Goal: Contribute content: Contribute content

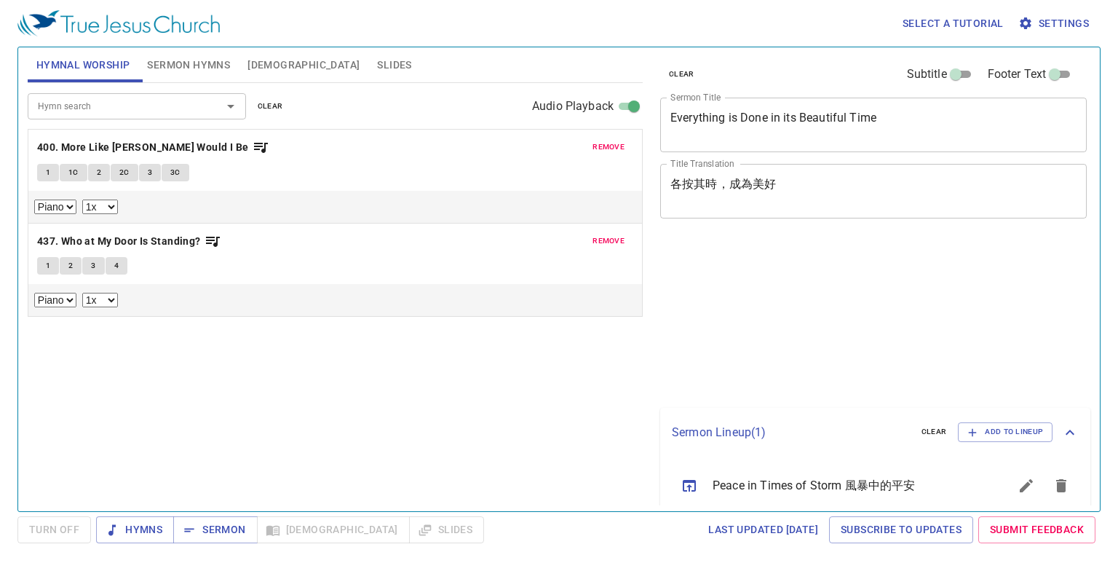
select select "1"
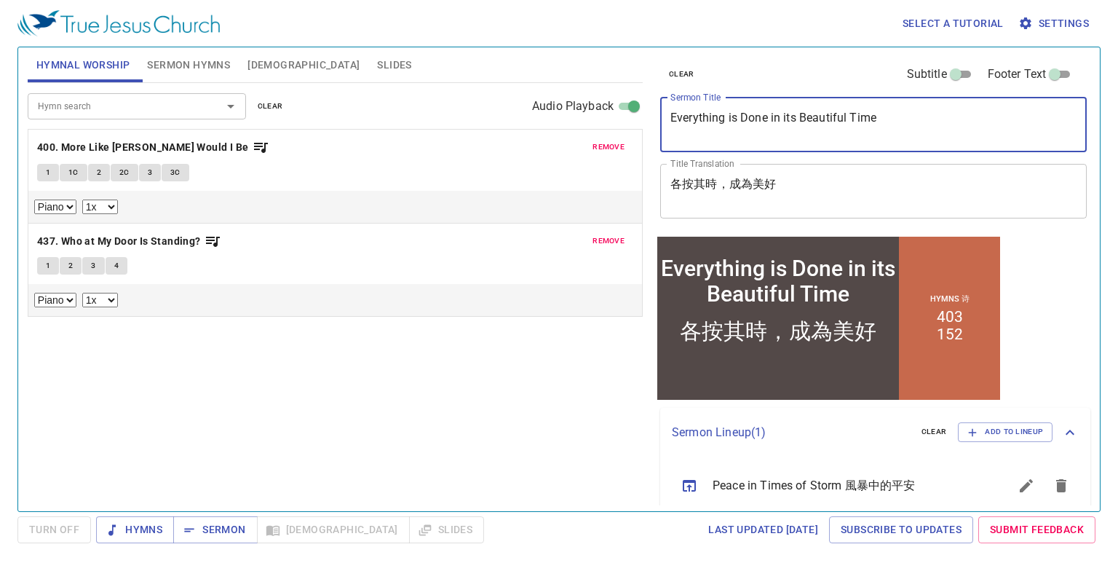
click at [741, 126] on textarea "Everything is Done in its Beautiful Time" at bounding box center [873, 125] width 406 height 28
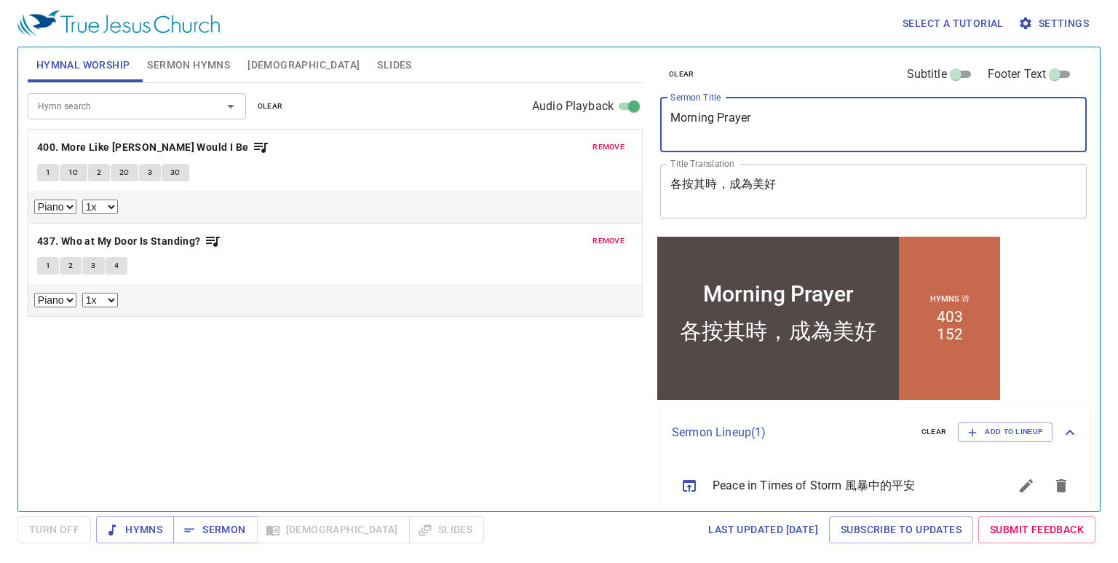
type textarea "Morning Prayer"
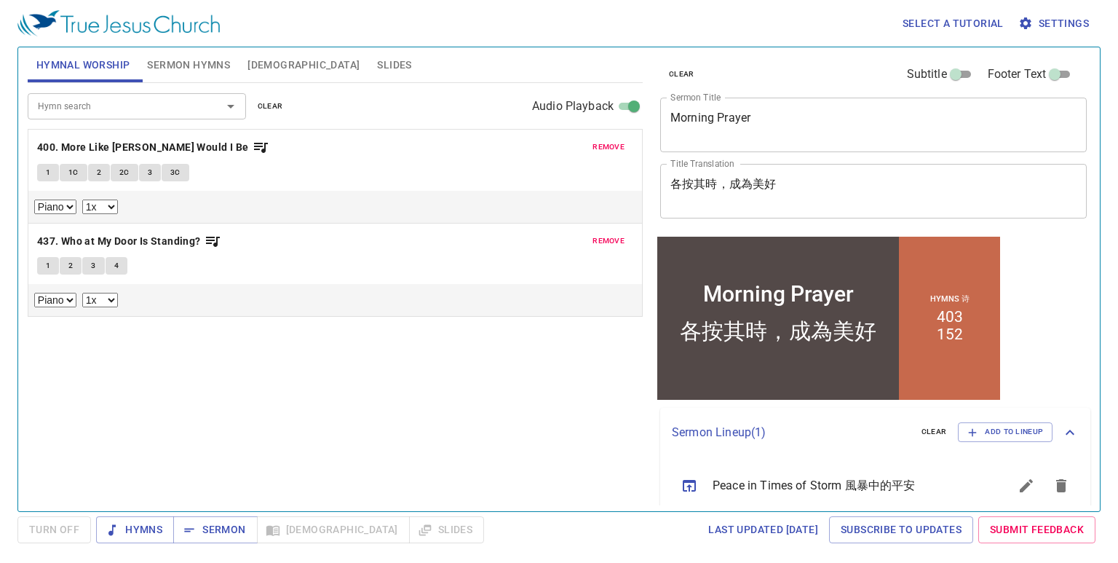
drag, startPoint x: 778, startPoint y: 175, endPoint x: 702, endPoint y: 186, distance: 76.6
click at [702, 186] on div "各按其時，成為美好 x Title Translation" at bounding box center [873, 191] width 426 height 55
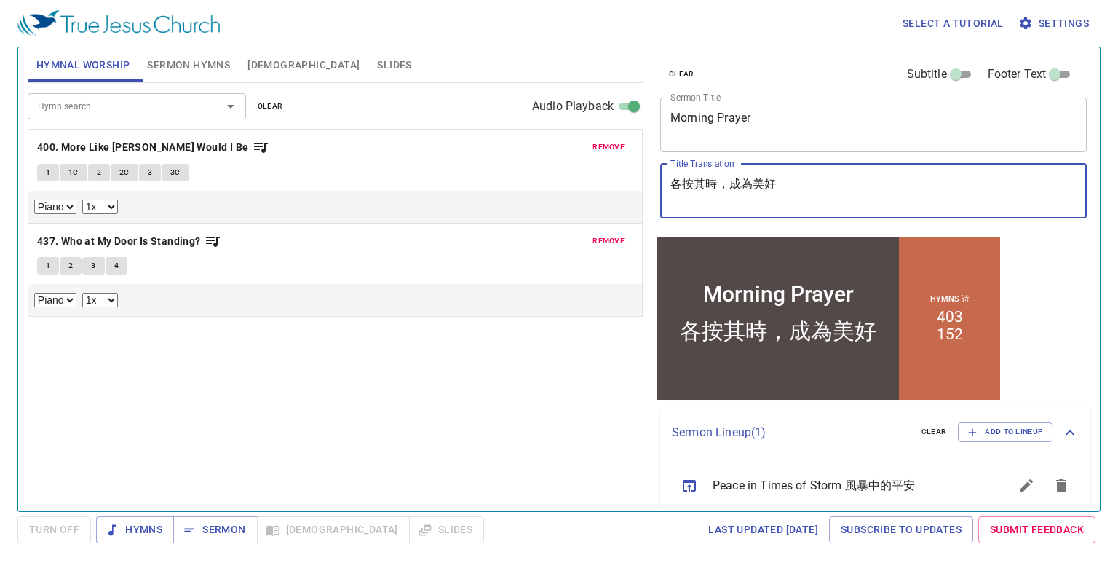
click at [745, 184] on textarea "各按其時，成為美好" at bounding box center [873, 191] width 406 height 28
click at [777, 180] on textarea "各按其時，成為美好" at bounding box center [873, 191] width 406 height 28
type textarea "各"
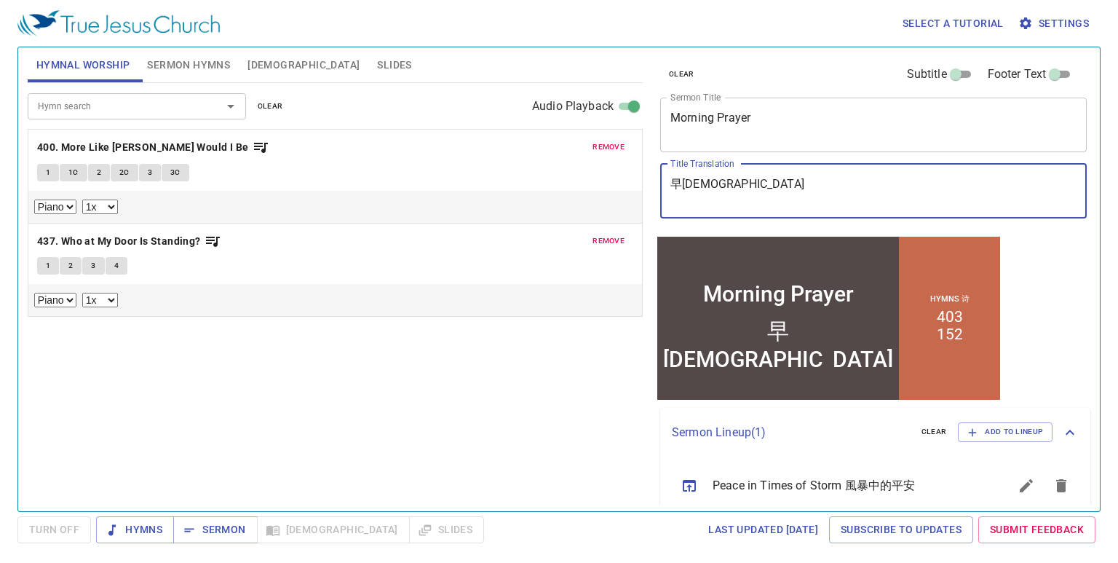
type textarea "早[DEMOGRAPHIC_DATA]"
click at [213, 67] on span "Sermon Hymns" at bounding box center [188, 65] width 83 height 18
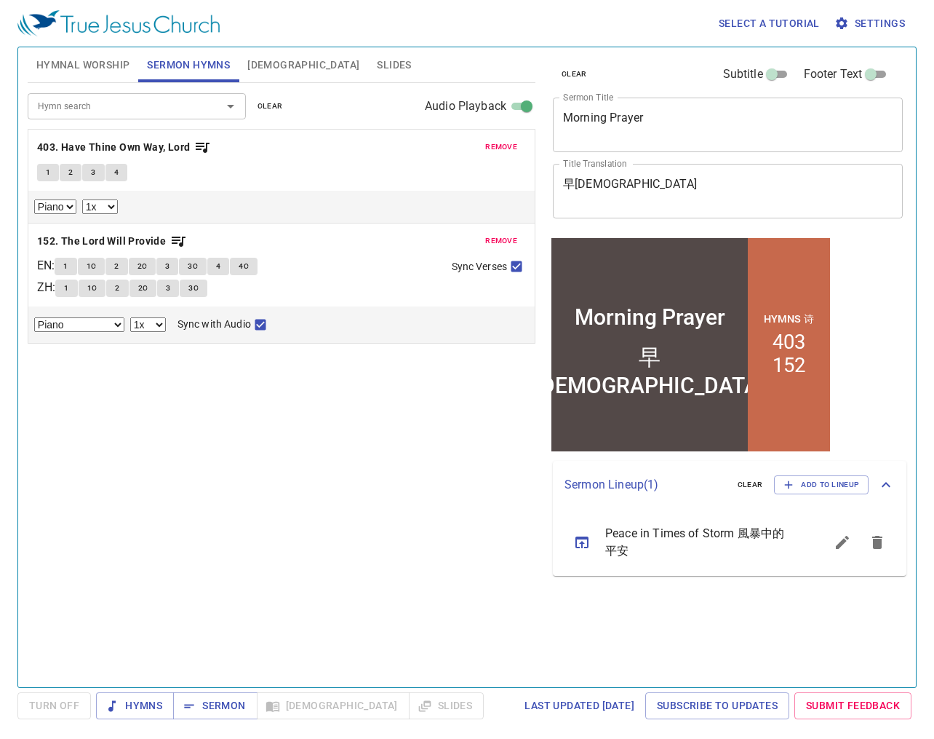
click at [495, 240] on span "remove" at bounding box center [501, 240] width 32 height 13
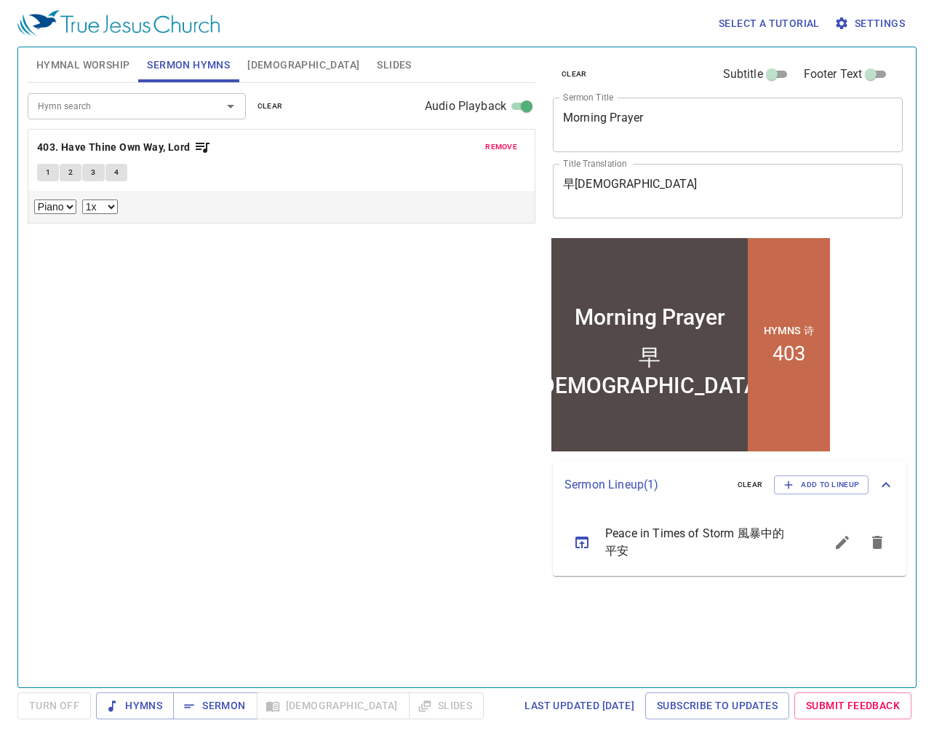
click at [504, 146] on span "remove" at bounding box center [501, 146] width 32 height 13
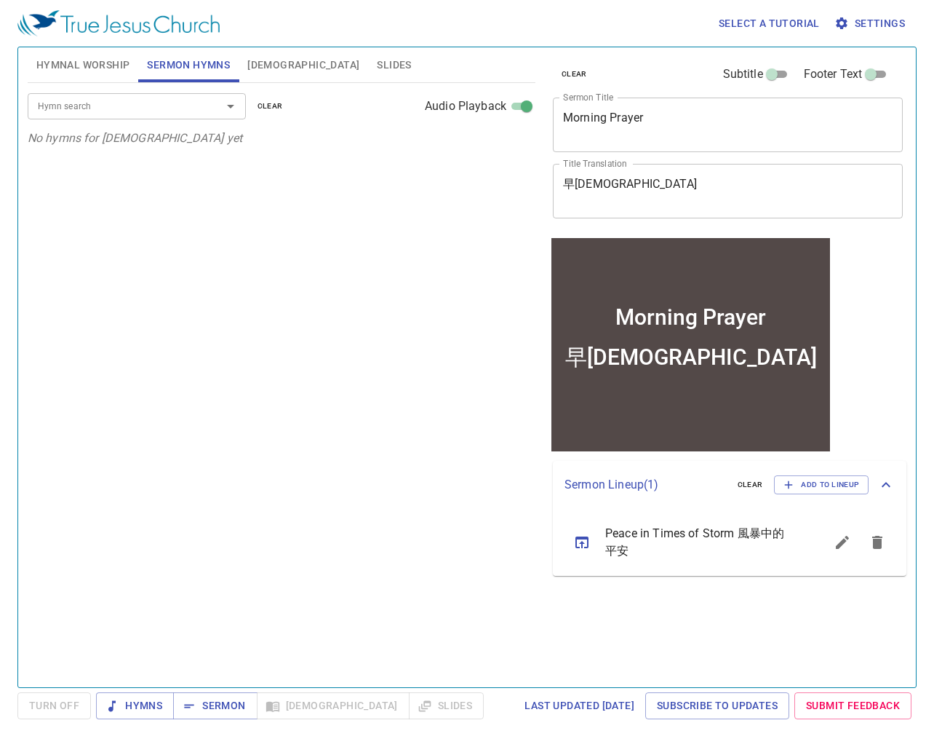
click at [207, 111] on div at bounding box center [221, 106] width 38 height 20
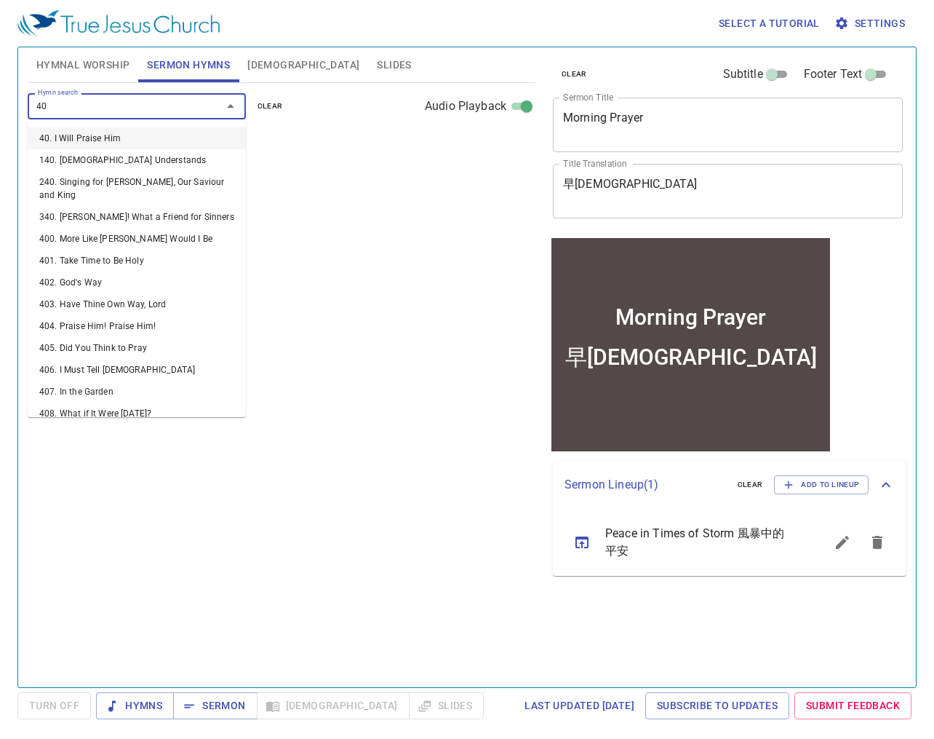
type input "407"
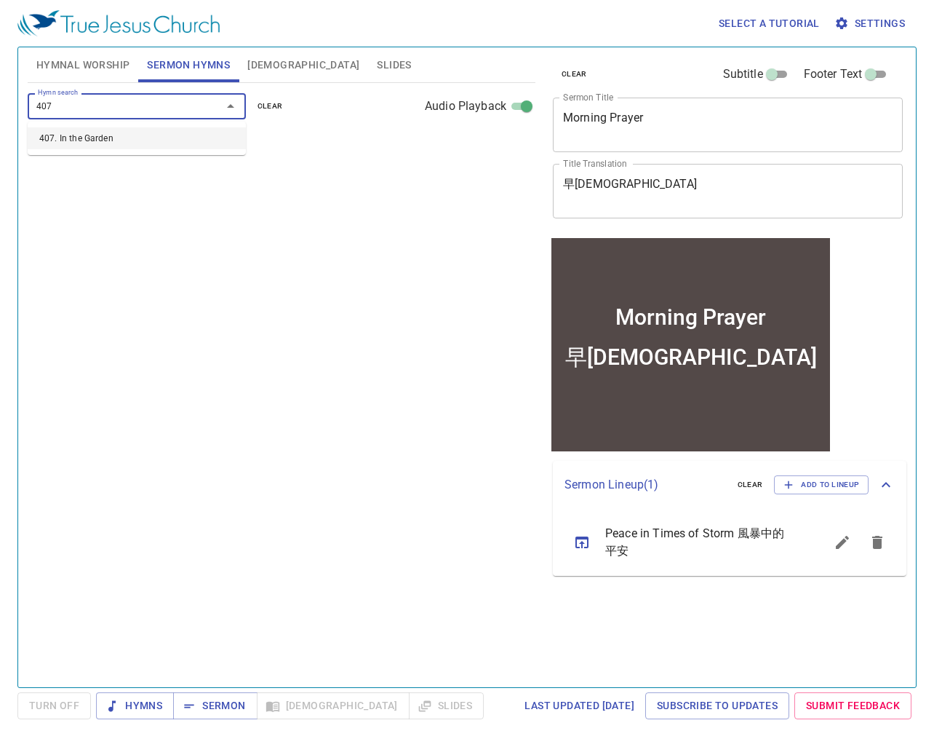
click at [140, 134] on li "407. In the Garden" at bounding box center [137, 138] width 218 height 22
select select "1"
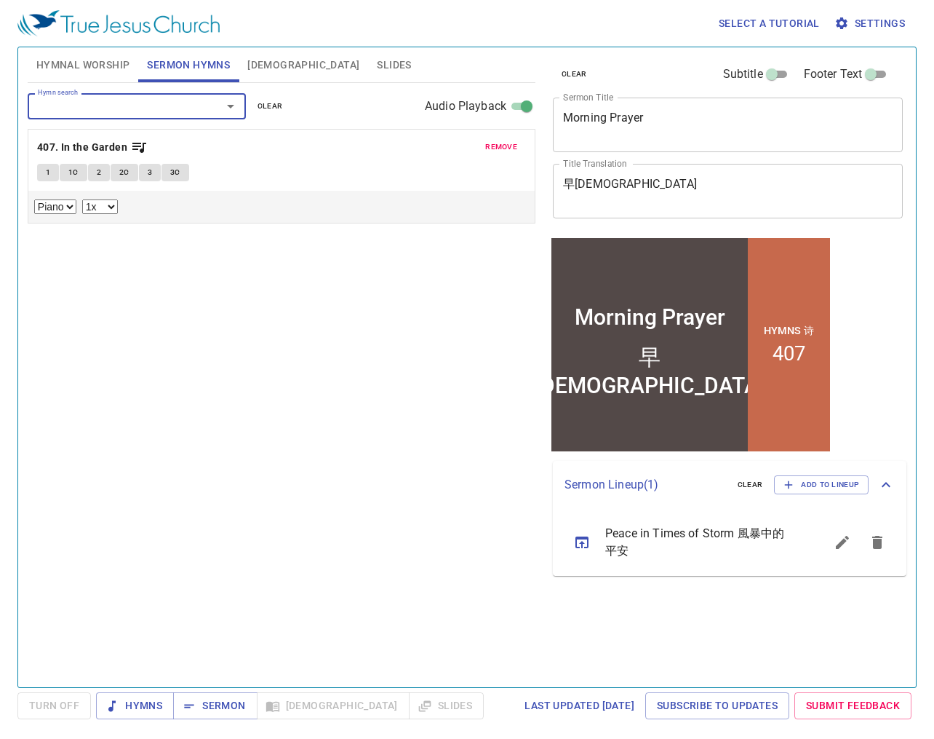
click at [293, 289] on div "Hymn search Hymn search clear Audio Playback remove 407. In the Garden 1 1C 2 2…" at bounding box center [282, 379] width 508 height 592
click at [215, 562] on span "Sermon" at bounding box center [215, 705] width 60 height 18
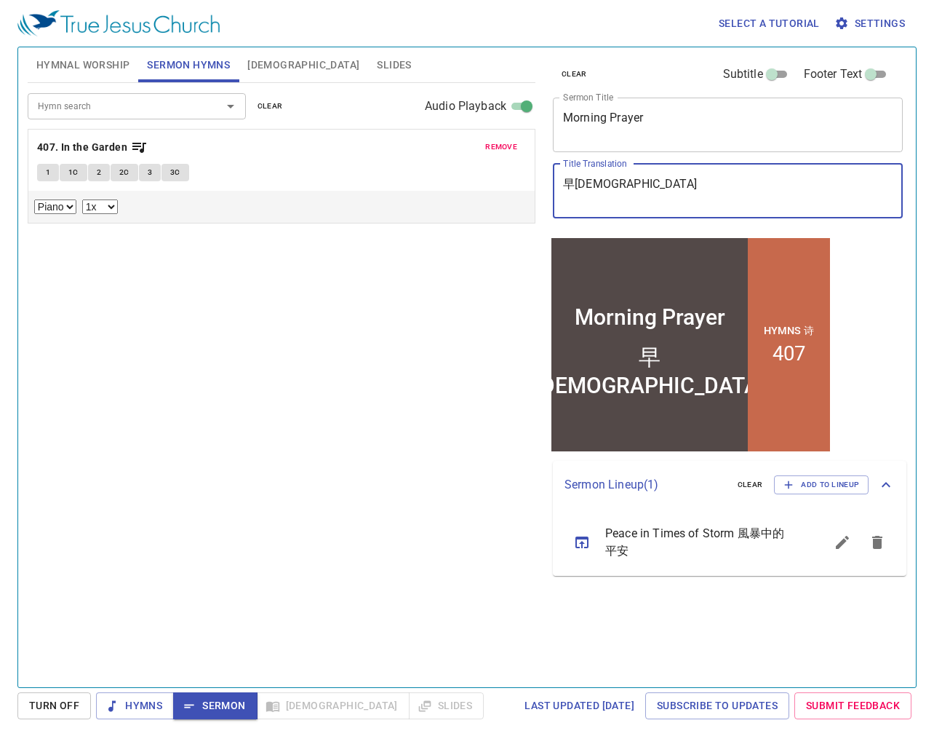
drag, startPoint x: 635, startPoint y: 191, endPoint x: 567, endPoint y: 191, distance: 67.7
click at [567, 191] on textarea "早禱會" at bounding box center [728, 191] width 330 height 28
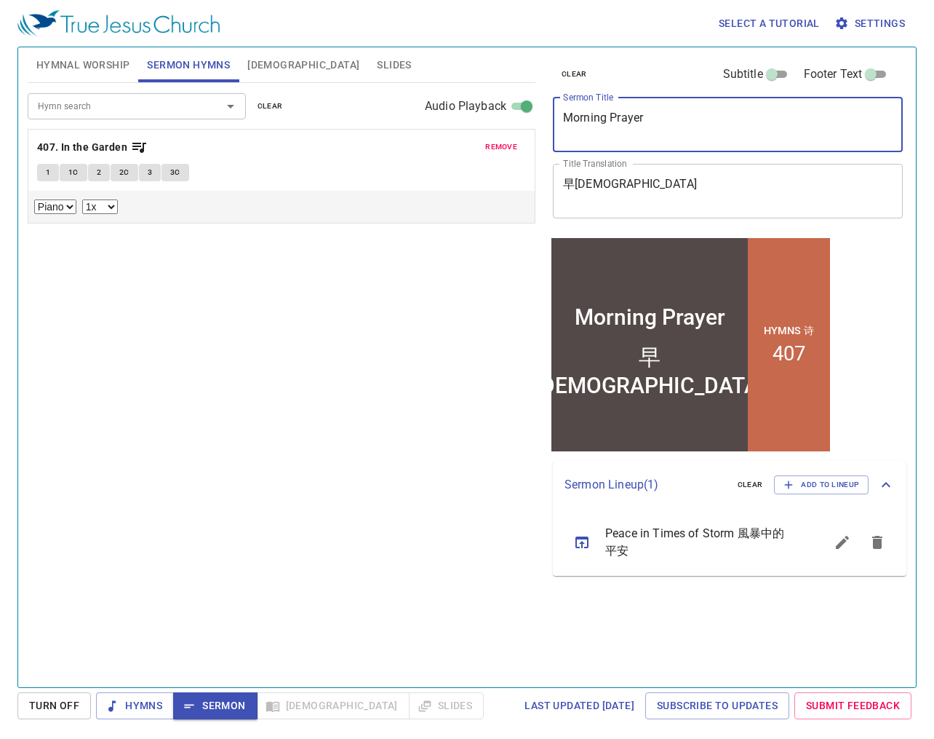
drag, startPoint x: 654, startPoint y: 126, endPoint x: 568, endPoint y: 125, distance: 85.9
click at [568, 125] on textarea "Morning Prayer" at bounding box center [728, 125] width 330 height 28
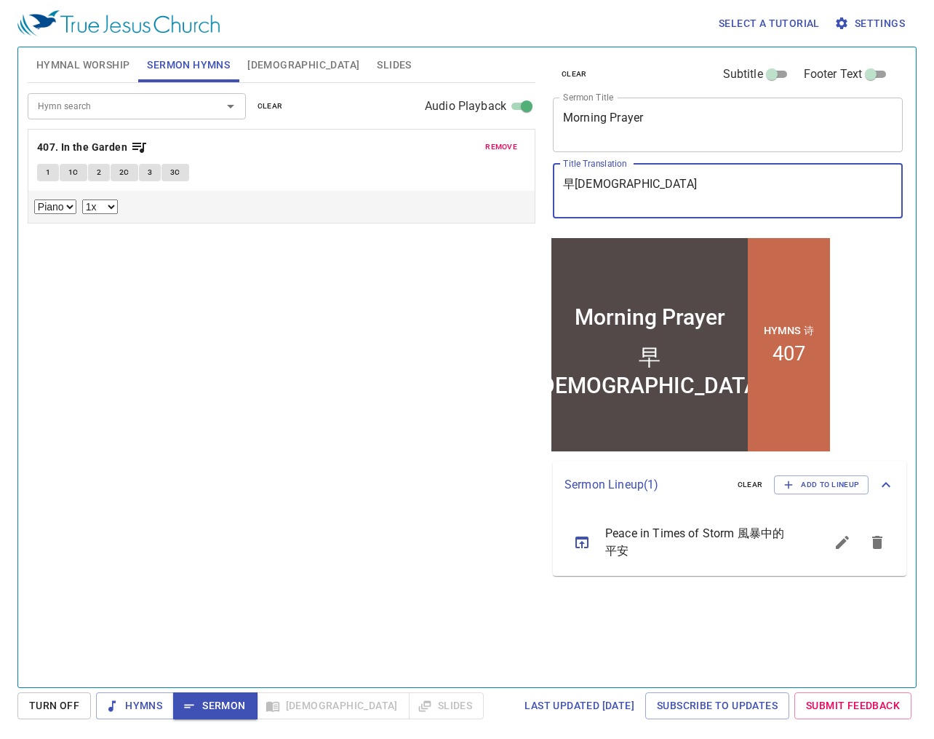
drag, startPoint x: 598, startPoint y: 181, endPoint x: 562, endPoint y: 183, distance: 35.7
click at [562, 183] on div "早禱會 x Title Translation" at bounding box center [728, 191] width 350 height 55
click at [876, 545] on icon "sermon lineup list" at bounding box center [878, 542] width 10 height 13
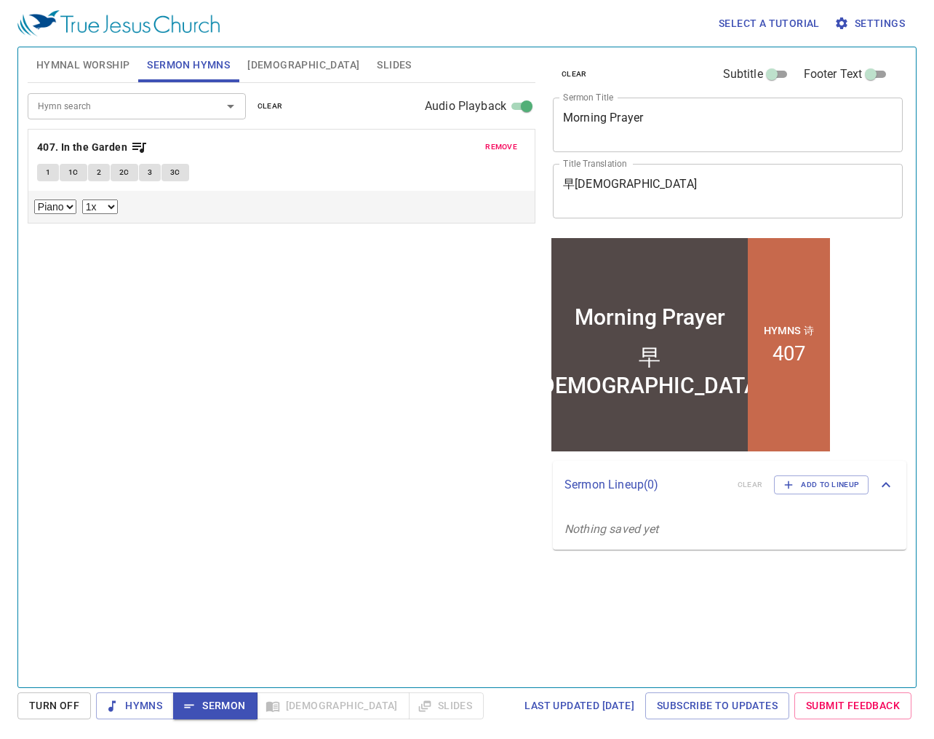
click at [650, 477] on p "Sermon Lineup ( 0 )" at bounding box center [646, 484] width 162 height 17
click at [677, 469] on div "Sermon Lineup ( 0 ) clear Add to Lineup" at bounding box center [717, 478] width 304 height 19
click at [801, 485] on span "Add to Lineup" at bounding box center [822, 484] width 76 height 13
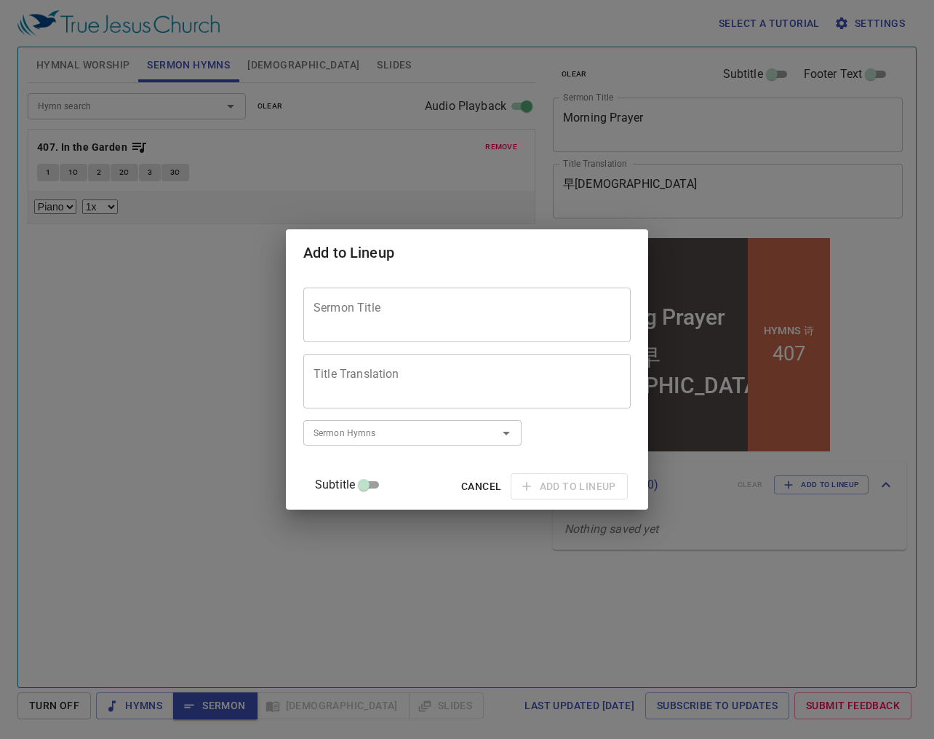
click at [422, 320] on textarea "Sermon Title" at bounding box center [467, 315] width 307 height 28
paste textarea "Pass on the Faith from generation to generation"
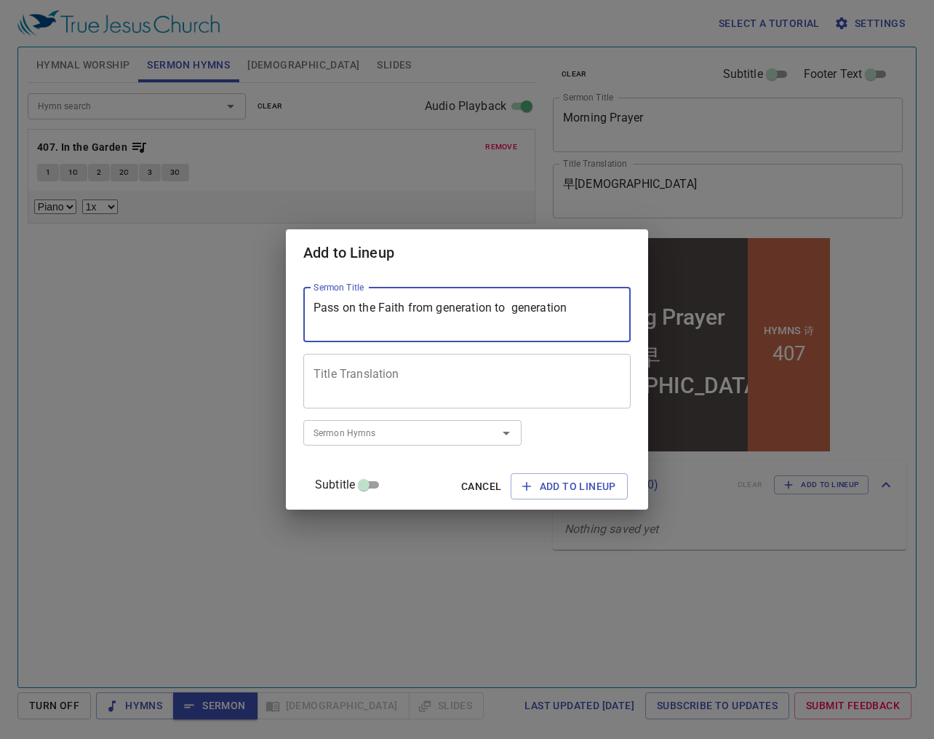
click at [530, 306] on textarea "Pass on the Faith from generation to generation" at bounding box center [467, 315] width 307 height 28
type textarea "Pass on the Faith From Generation to Generation"
click at [456, 392] on textarea "Title Translation" at bounding box center [467, 381] width 307 height 28
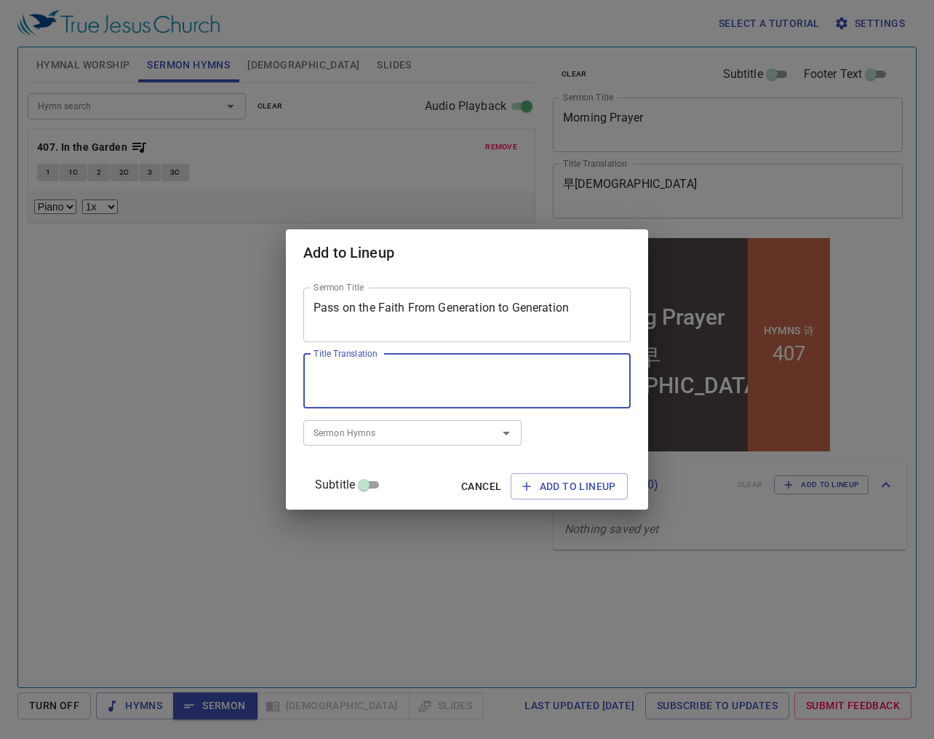
paste textarea "一代又一代的傳承信仰"
type textarea "一代又一代的傳承信仰"
click at [357, 432] on input "Sermon Hymns" at bounding box center [391, 432] width 167 height 17
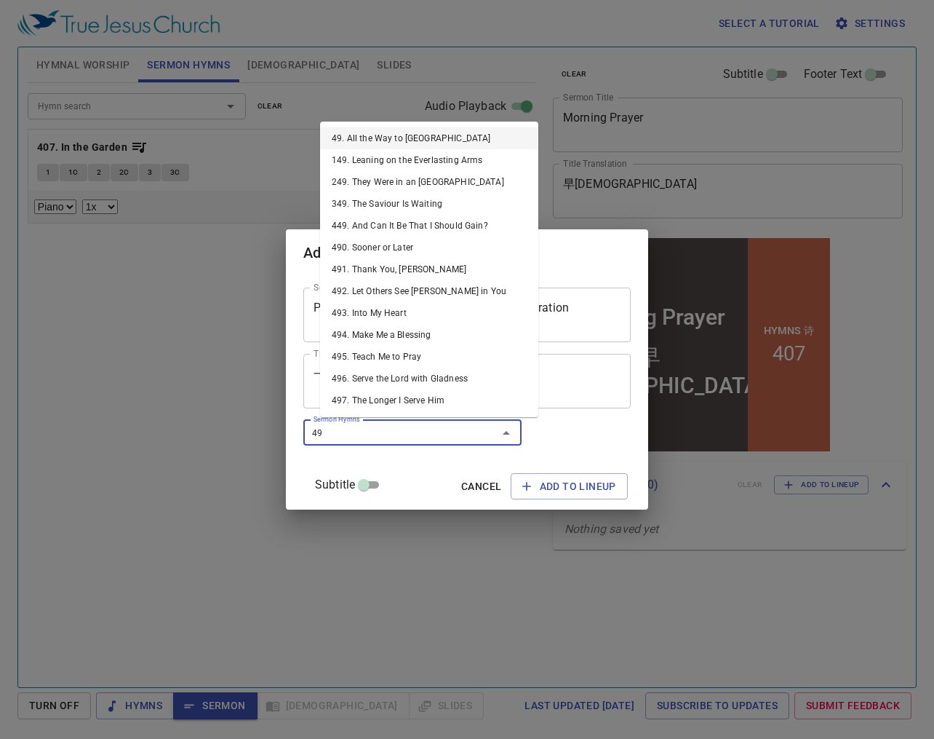
type input "499"
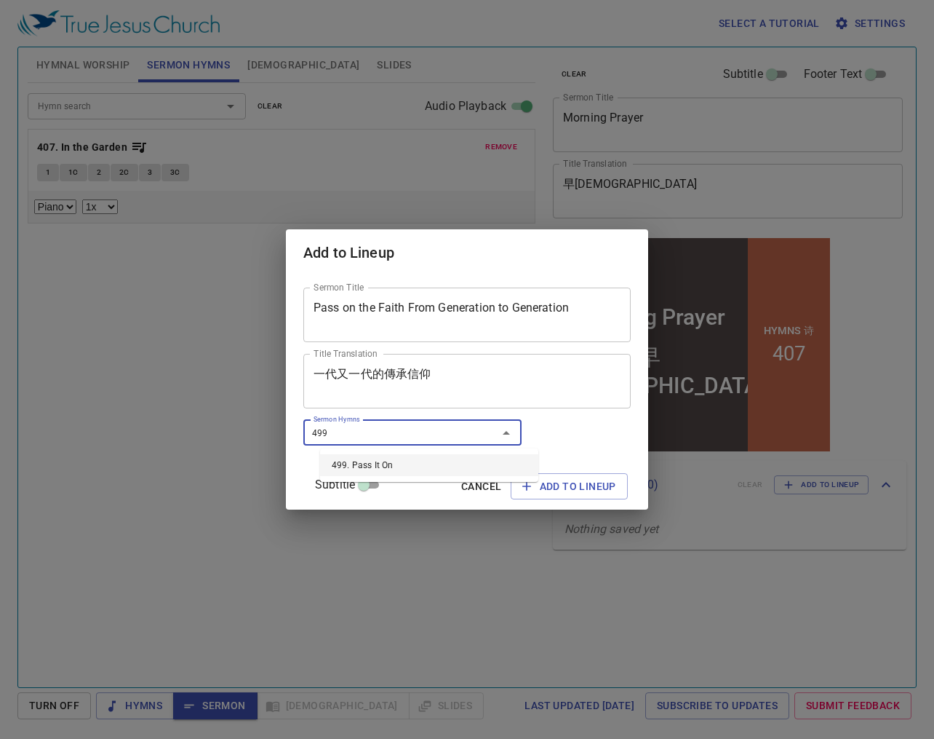
click at [370, 460] on li "499. Pass It On" at bounding box center [429, 465] width 218 height 22
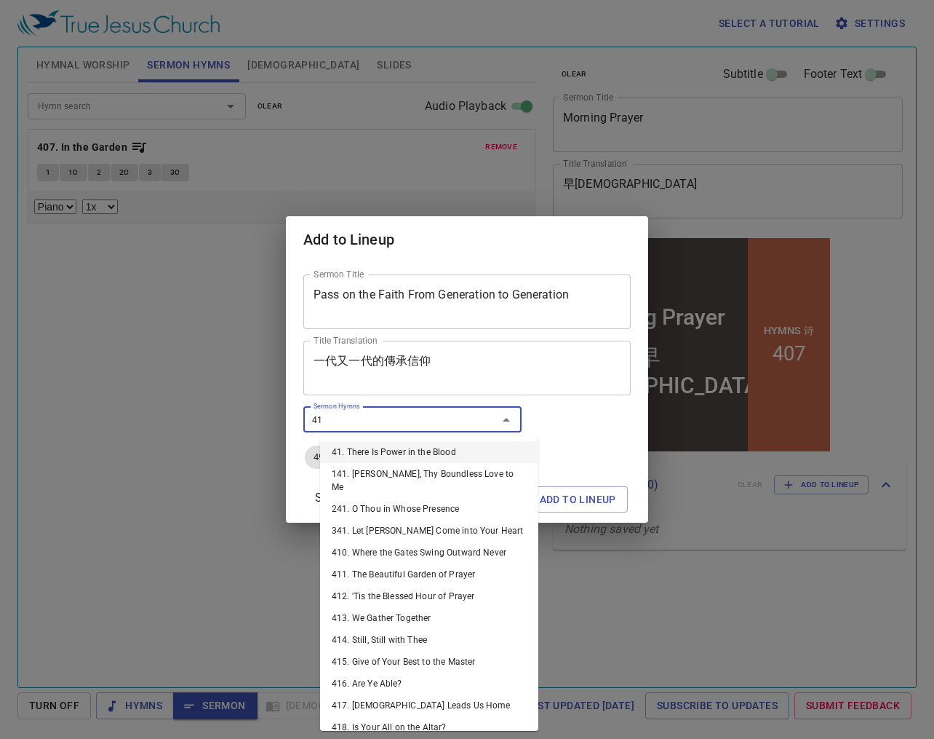
type input "419"
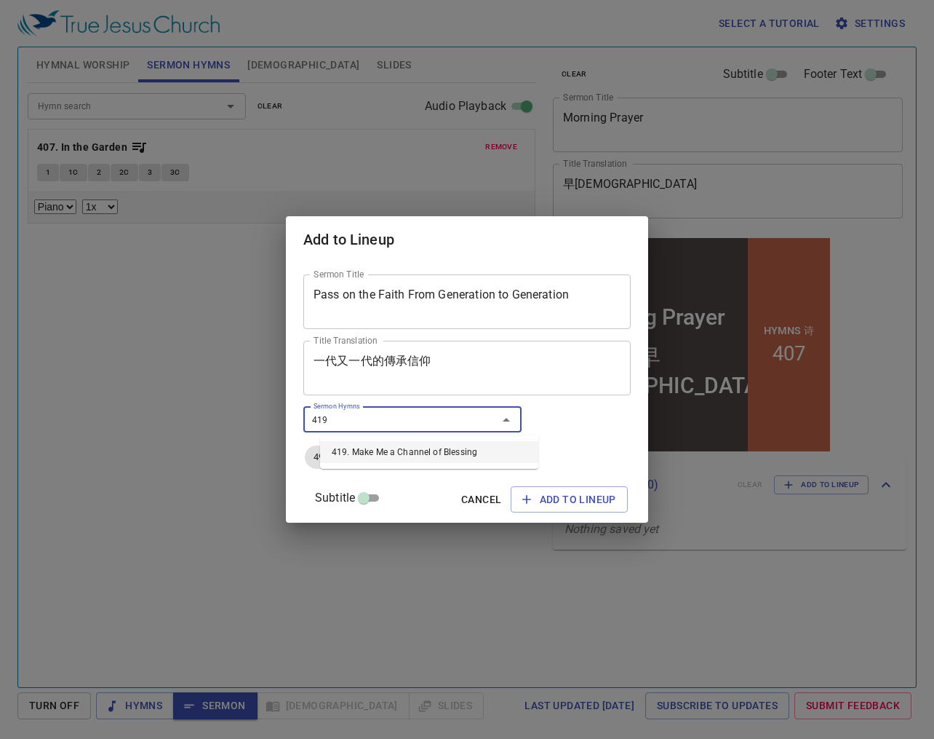
click at [431, 449] on li "419. Make Me a Channel of Blessing" at bounding box center [429, 452] width 218 height 22
click at [544, 496] on span "Add to Lineup" at bounding box center [570, 500] width 94 height 18
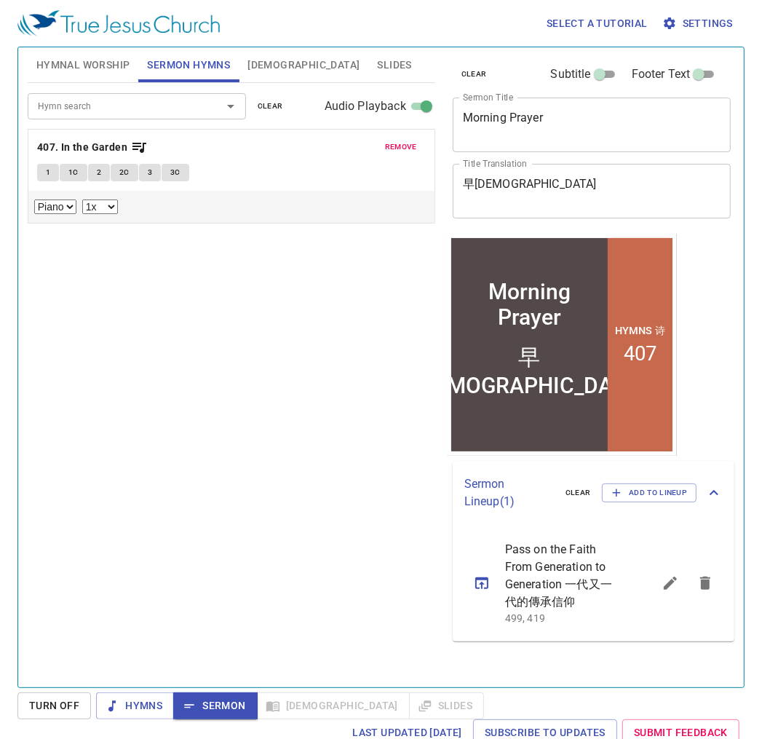
click at [261, 314] on div "Hymn search Hymn search clear Audio Playback remove 407. In the Garden 1 1C 2 2…" at bounding box center [232, 379] width 408 height 592
click at [274, 392] on div "Hymn search Hymn search clear Audio Playback remove 407. In the Garden 1 1C 2 2…" at bounding box center [232, 379] width 408 height 592
click at [77, 141] on b "407. In the Garden" at bounding box center [82, 147] width 90 height 18
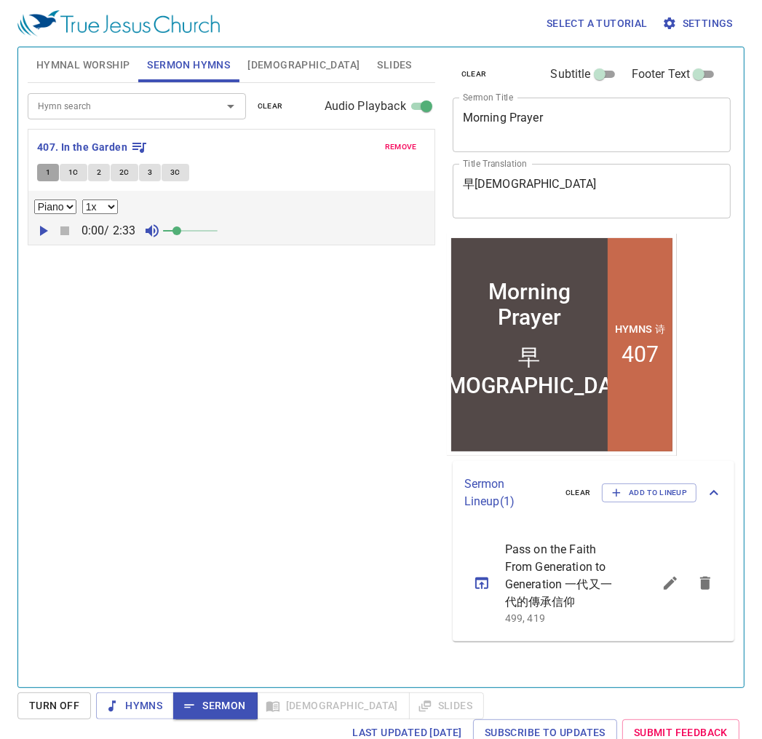
click at [46, 170] on span "1" at bounding box center [48, 172] width 4 height 13
click at [74, 174] on span "1C" at bounding box center [73, 172] width 10 height 13
click at [101, 175] on button "2" at bounding box center [99, 172] width 22 height 17
click at [116, 167] on button "2C" at bounding box center [125, 172] width 28 height 17
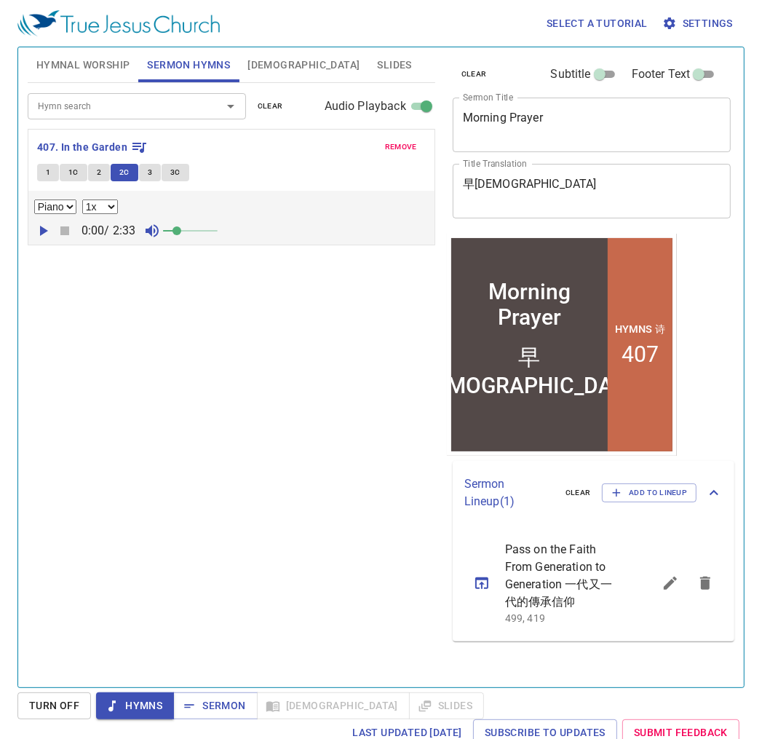
click at [154, 170] on button "3" at bounding box center [150, 172] width 22 height 17
click at [177, 166] on span "3C" at bounding box center [175, 172] width 10 height 13
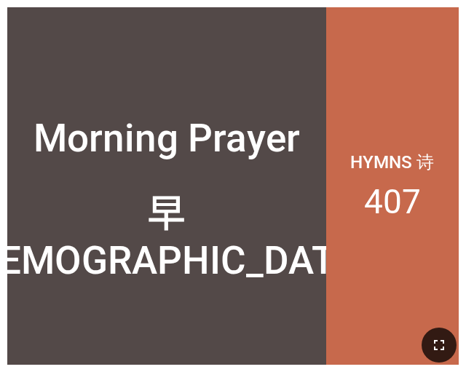
click at [441, 336] on icon "button" at bounding box center [438, 344] width 17 height 17
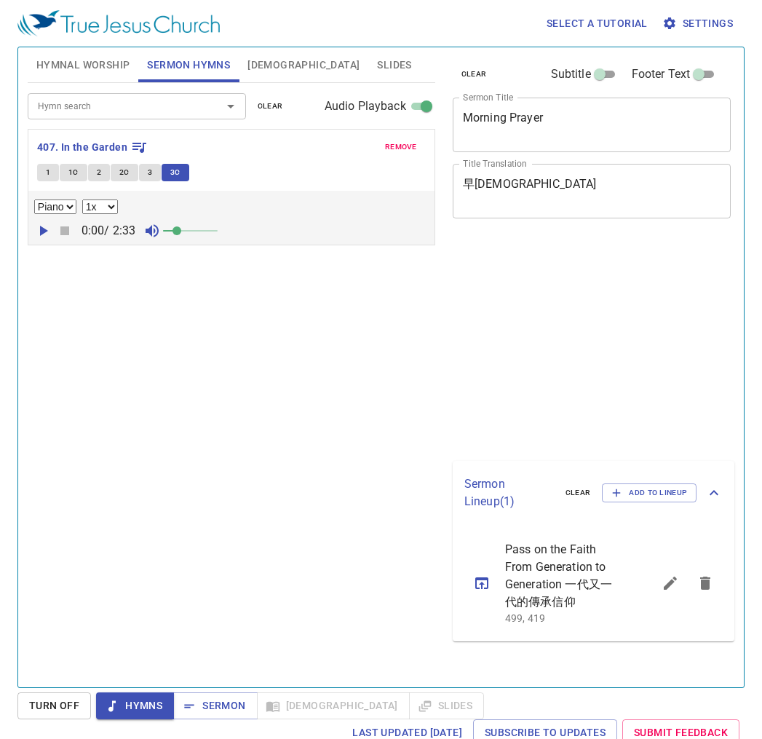
select select "1"
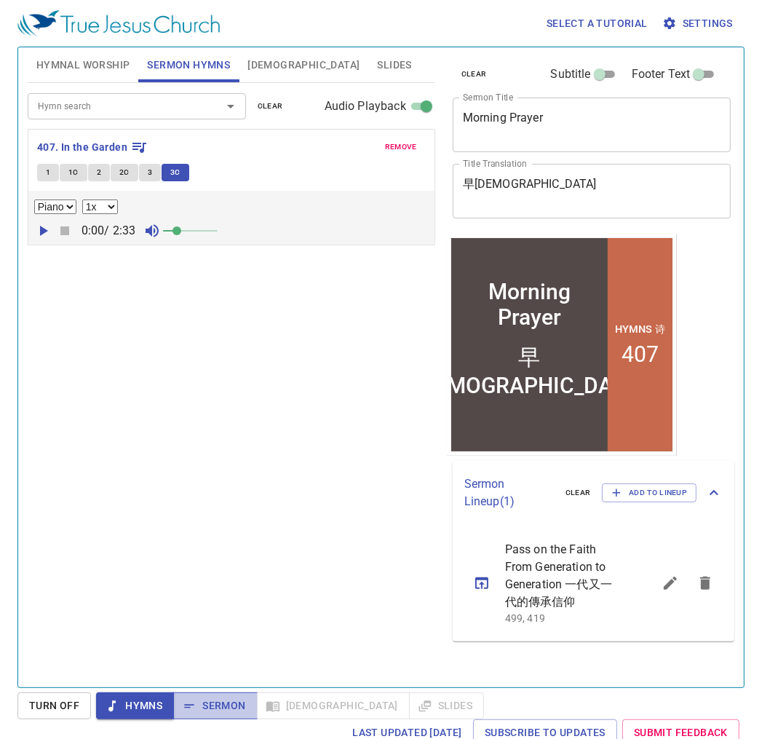
click at [214, 704] on span "Sermon" at bounding box center [215, 705] width 60 height 18
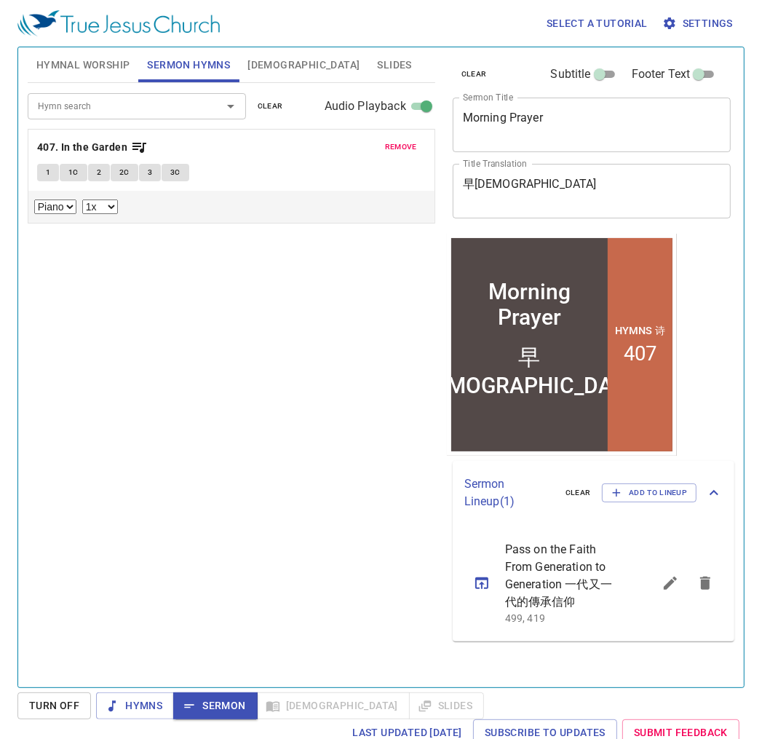
click at [262, 57] on span "[DEMOGRAPHIC_DATA]" at bounding box center [303, 65] width 112 height 18
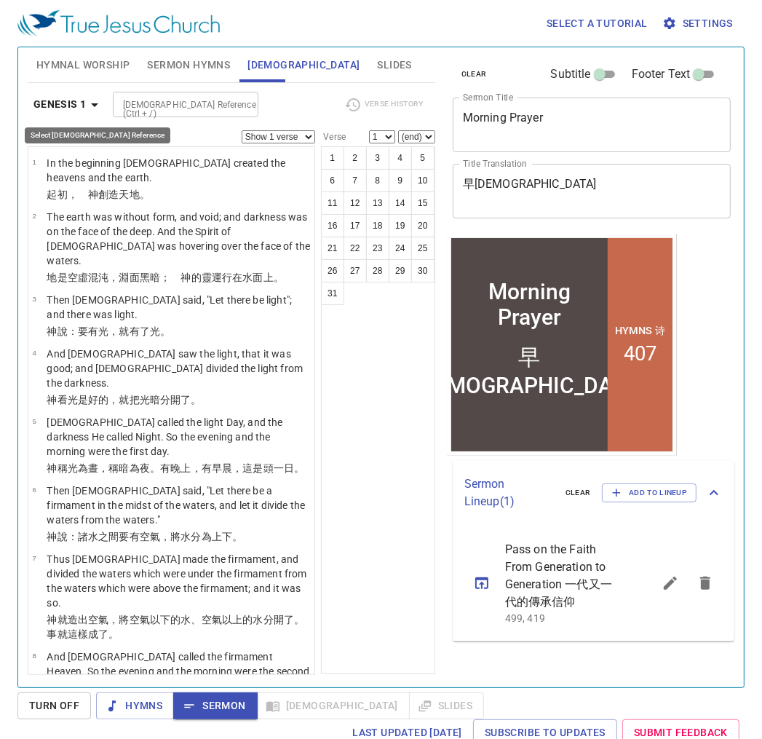
click at [92, 107] on icon "button" at bounding box center [94, 104] width 17 height 17
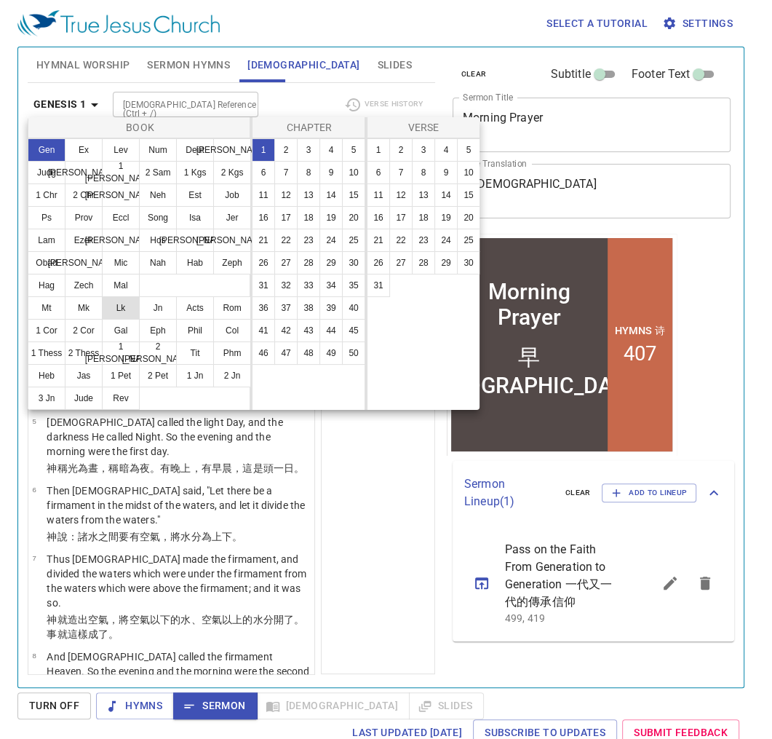
click at [124, 309] on button "Lk" at bounding box center [121, 307] width 38 height 23
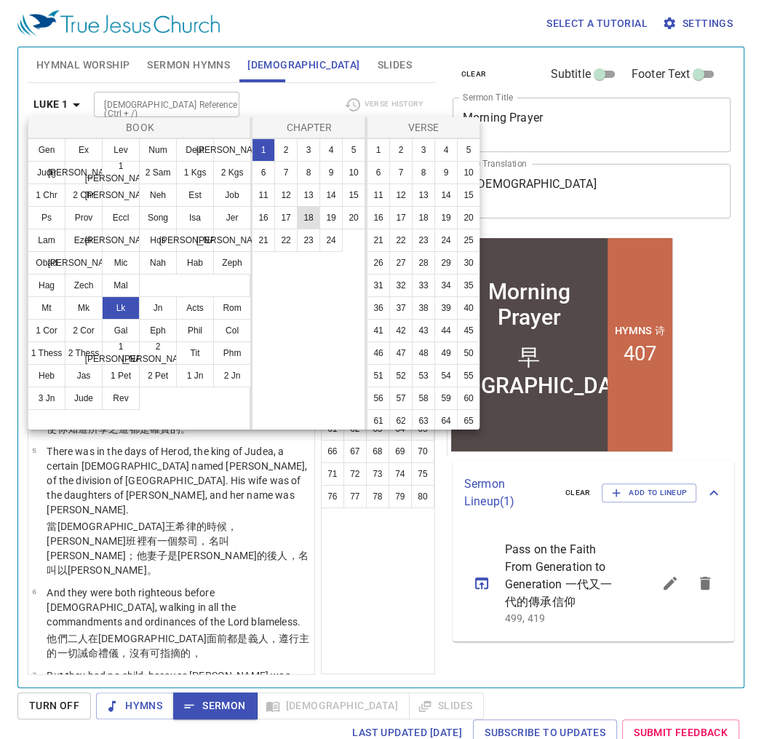
click at [311, 218] on button "18" at bounding box center [308, 217] width 23 height 23
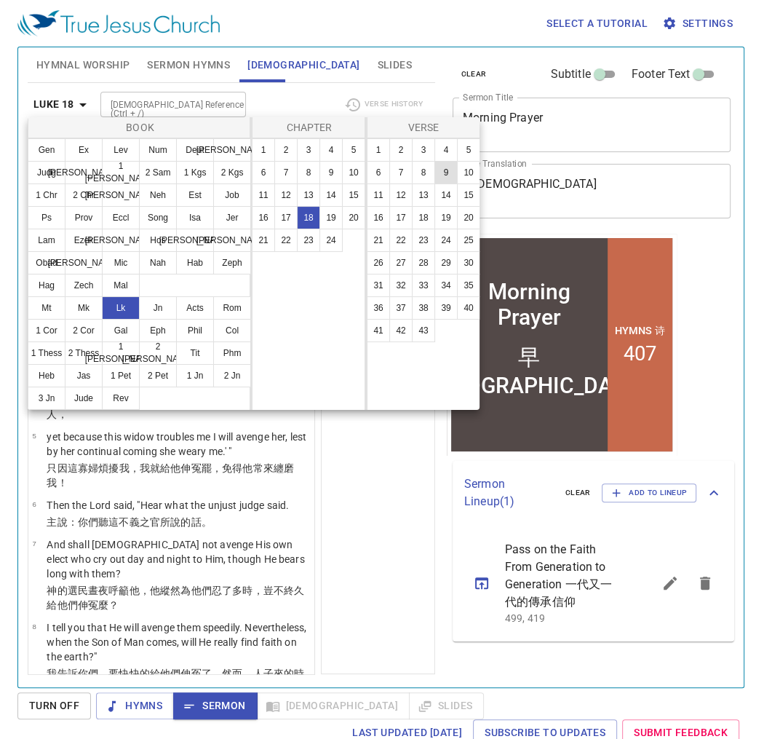
click at [454, 175] on button "9" at bounding box center [445, 172] width 23 height 23
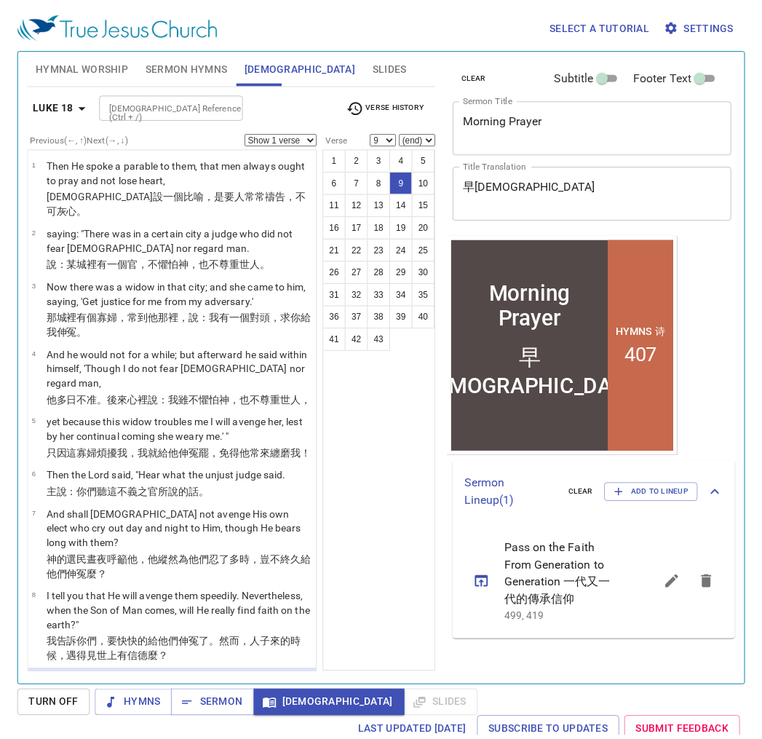
scroll to position [302, 0]
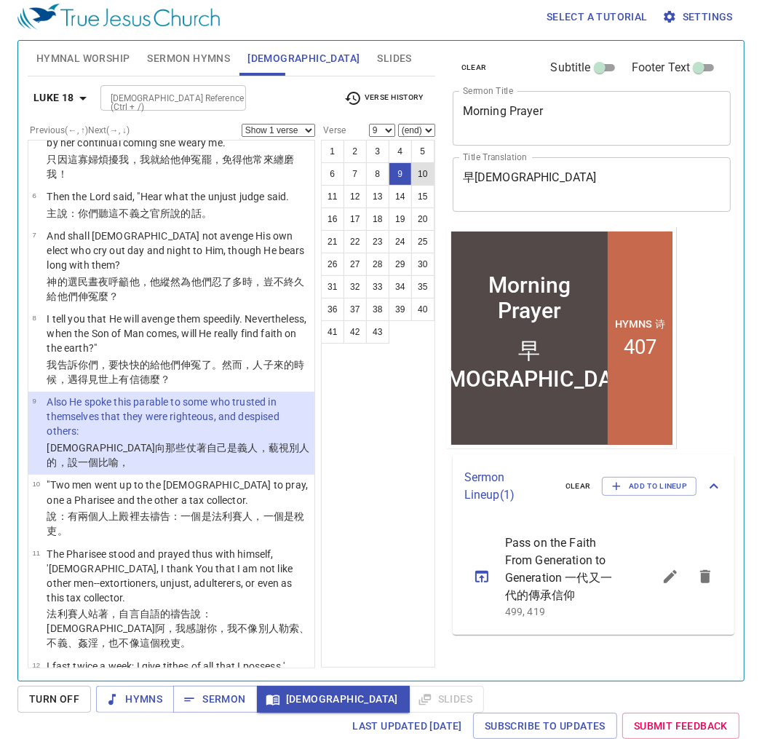
click at [413, 172] on ul "1 2 3 4 5 6 7 8 9 10 11 12 13 14 15 16 17 18 19 20 21 22 23 24 25 26 27 28 29 3…" at bounding box center [378, 241] width 113 height 203
click at [416, 171] on button "10" at bounding box center [422, 173] width 23 height 23
select select "10"
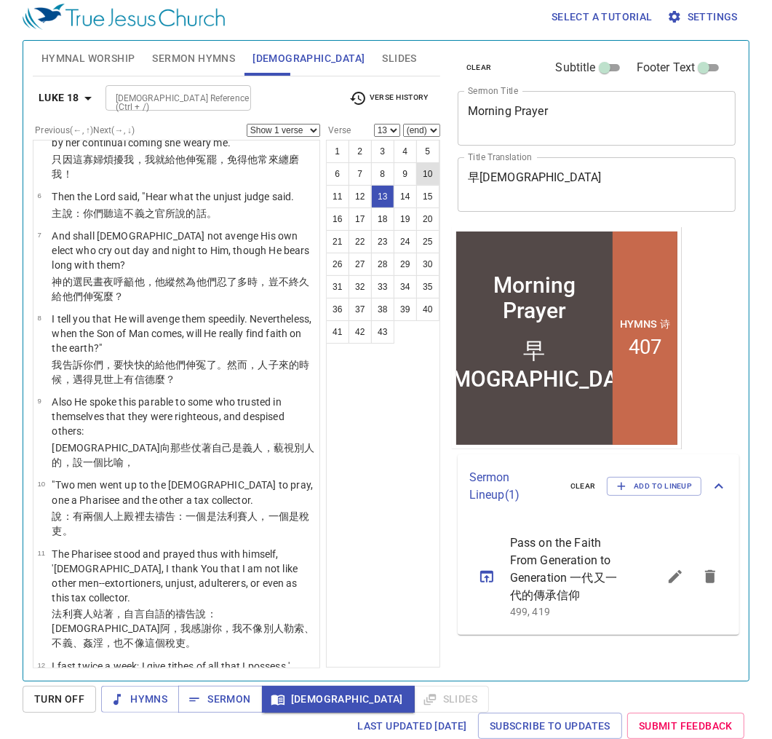
scroll to position [576, 0]
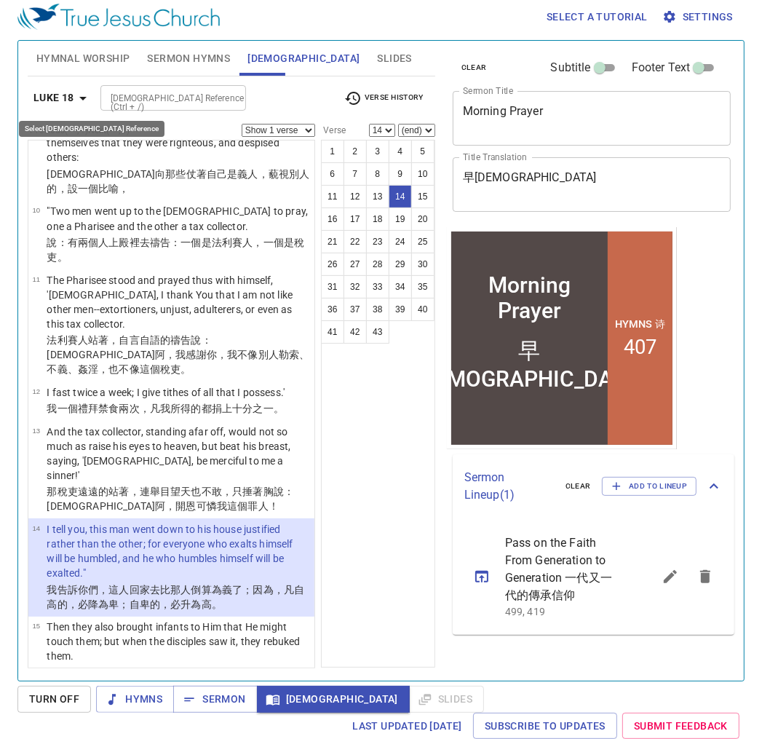
click at [88, 92] on icon "button" at bounding box center [82, 98] width 17 height 17
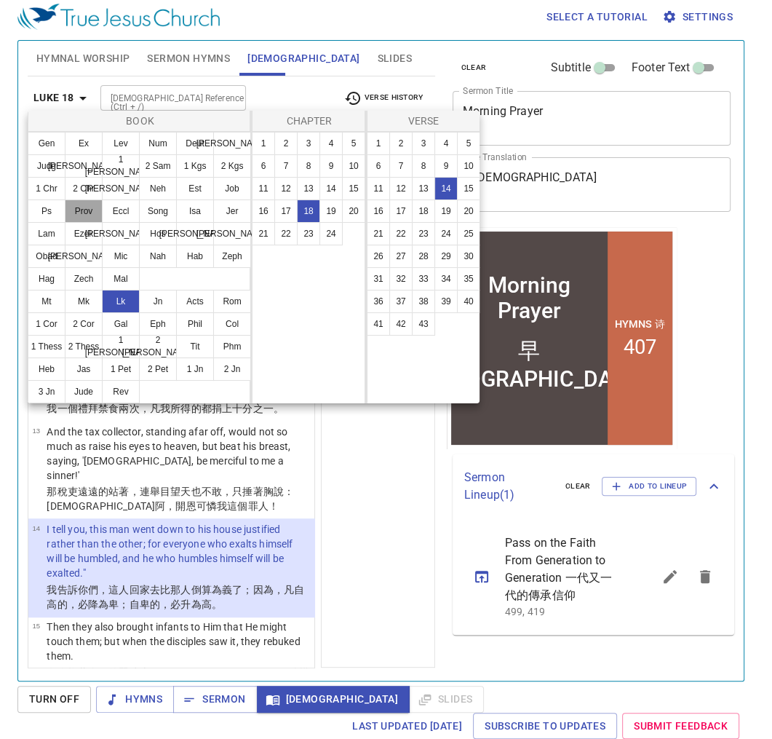
click at [92, 214] on button "Prov" at bounding box center [84, 210] width 38 height 23
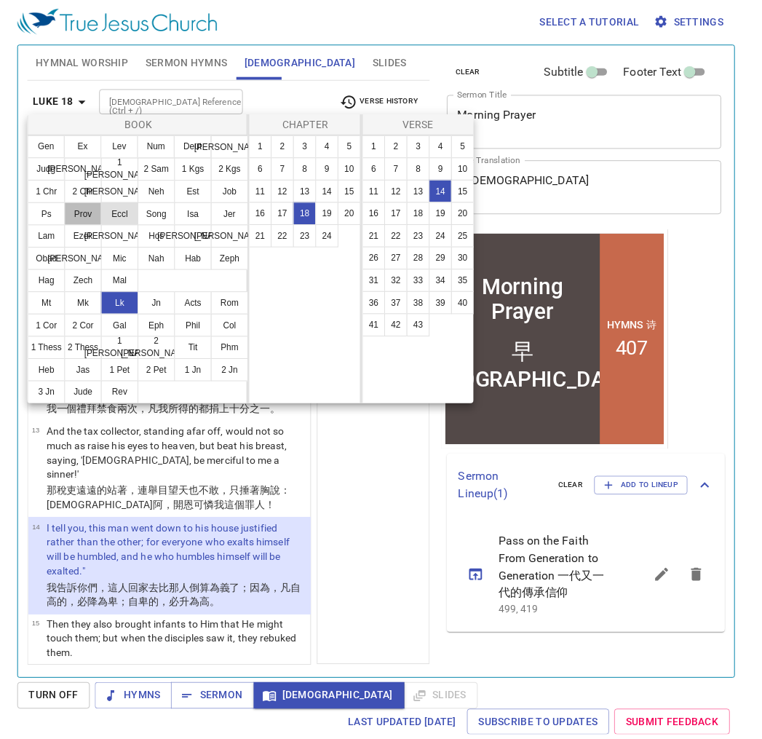
scroll to position [0, 0]
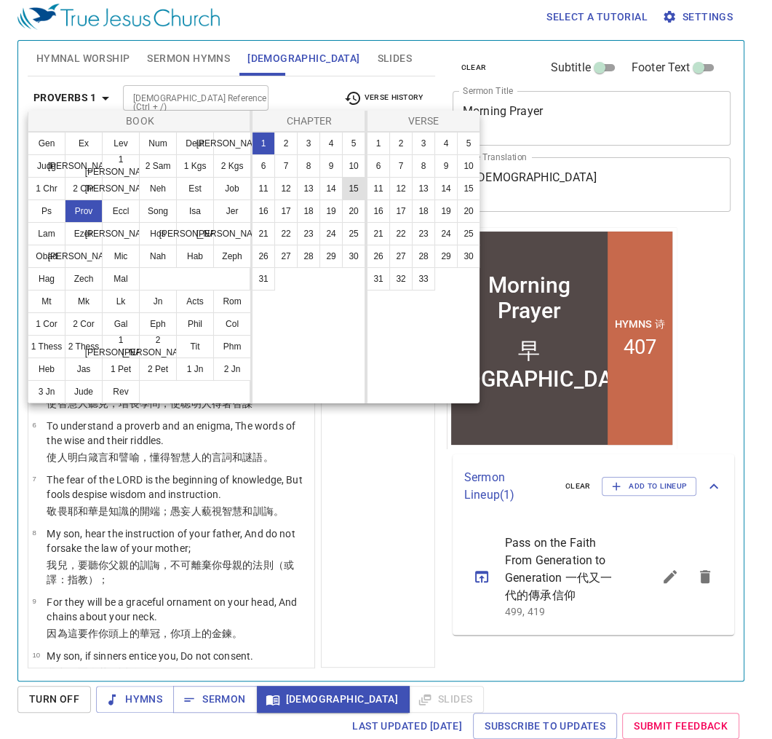
click at [349, 183] on button "15" at bounding box center [353, 188] width 23 height 23
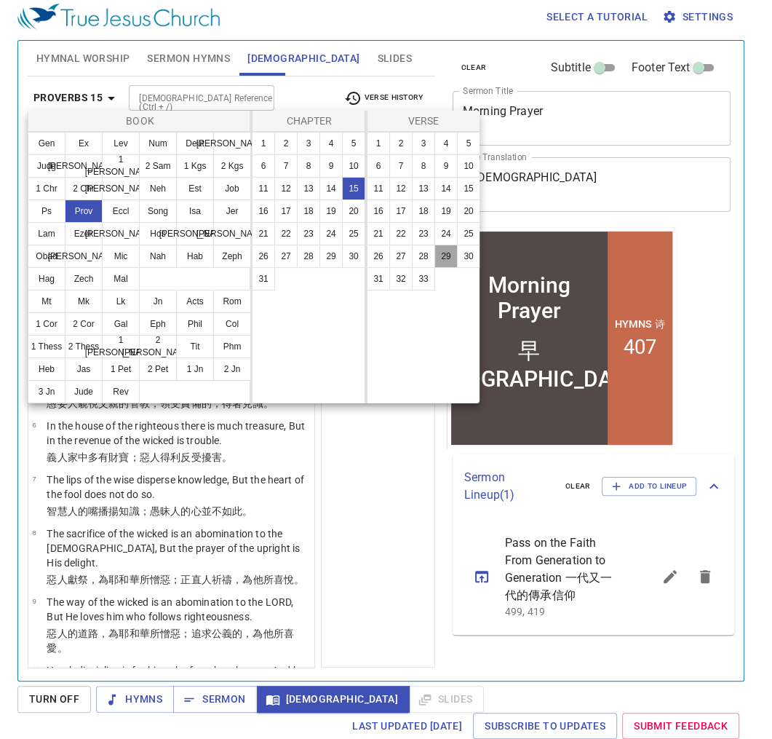
click at [452, 257] on button "29" at bounding box center [445, 256] width 23 height 23
select select "29"
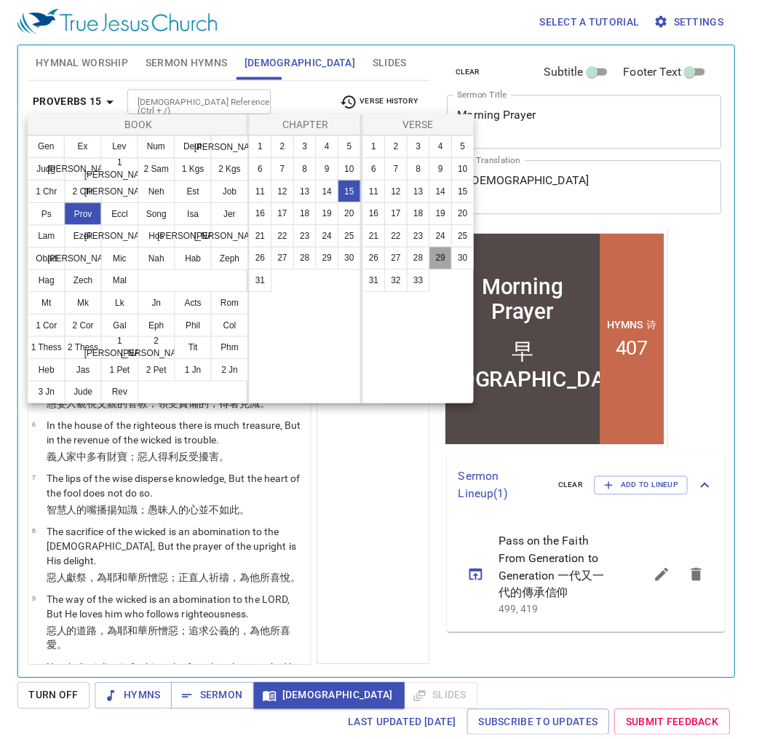
scroll to position [1320, 0]
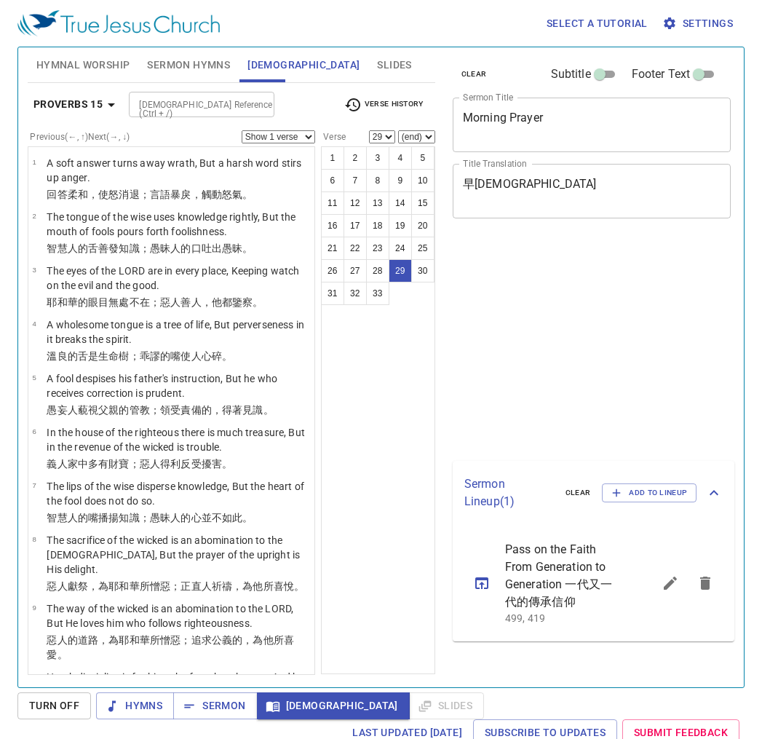
select select "29"
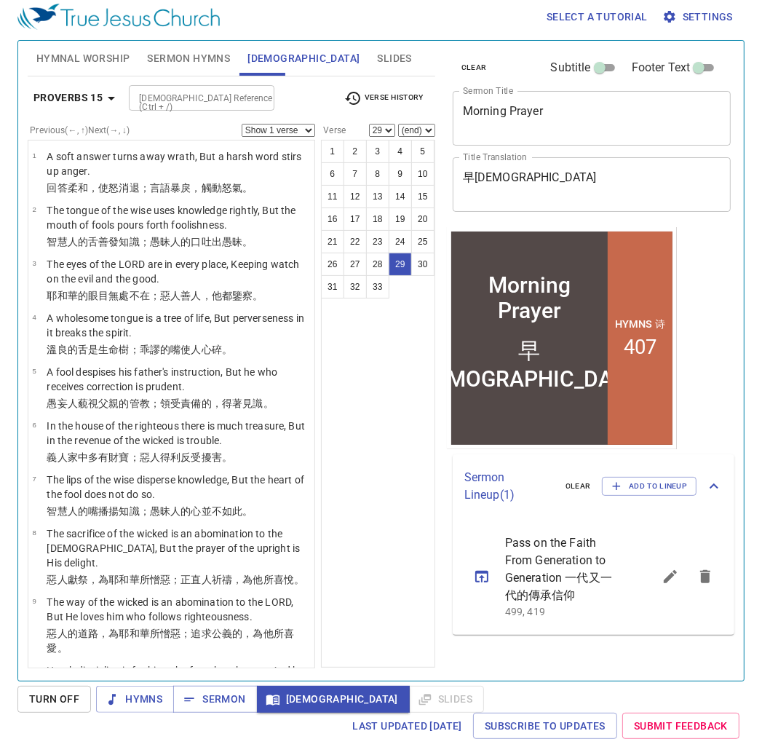
scroll to position [1320, 0]
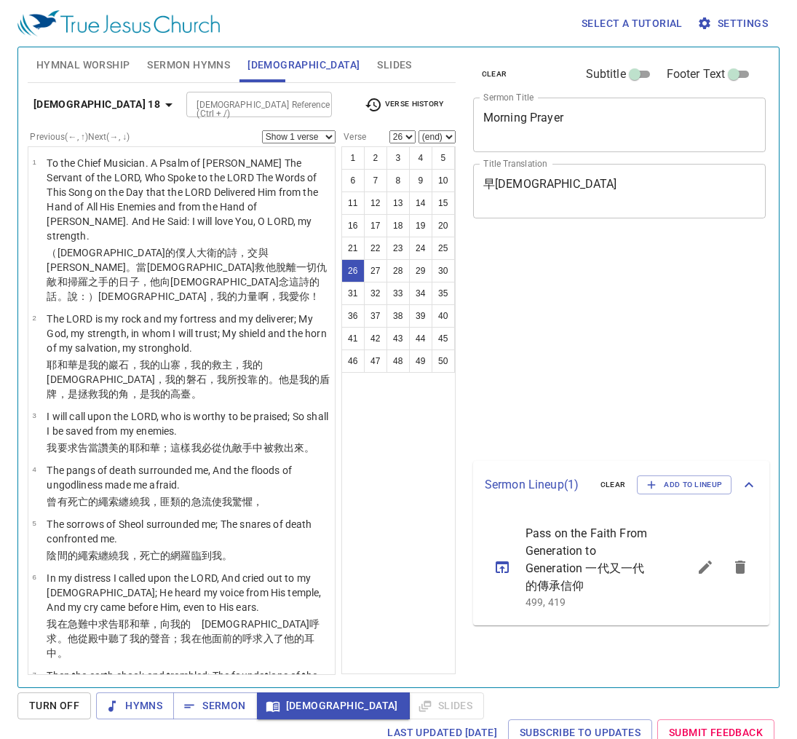
select select "26"
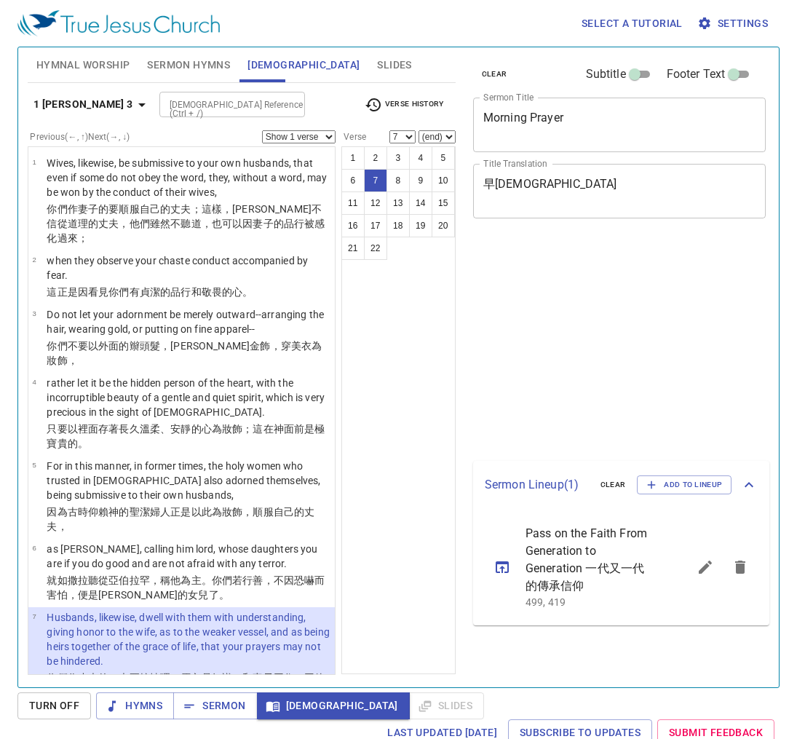
select select "7"
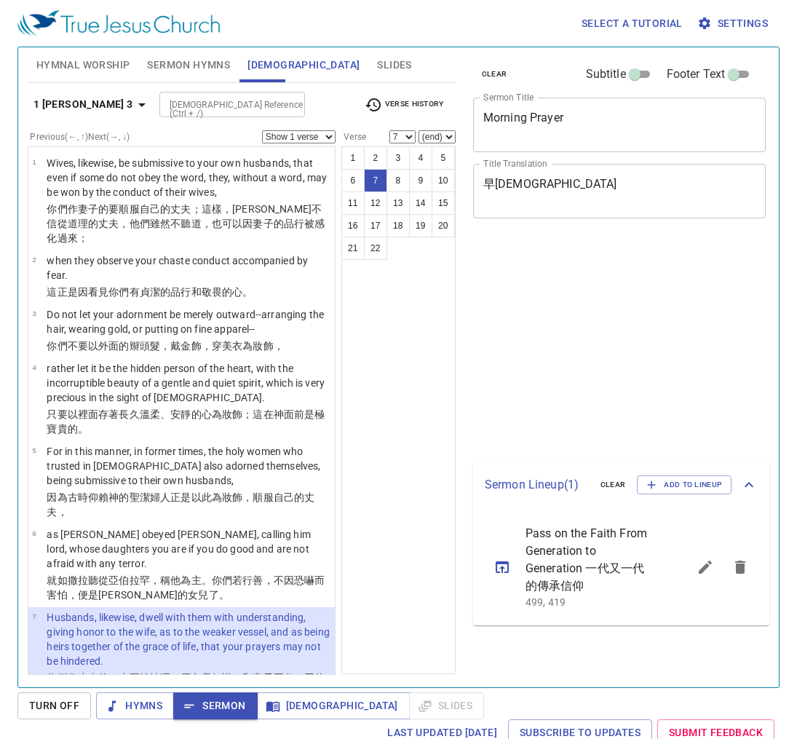
select select "7"
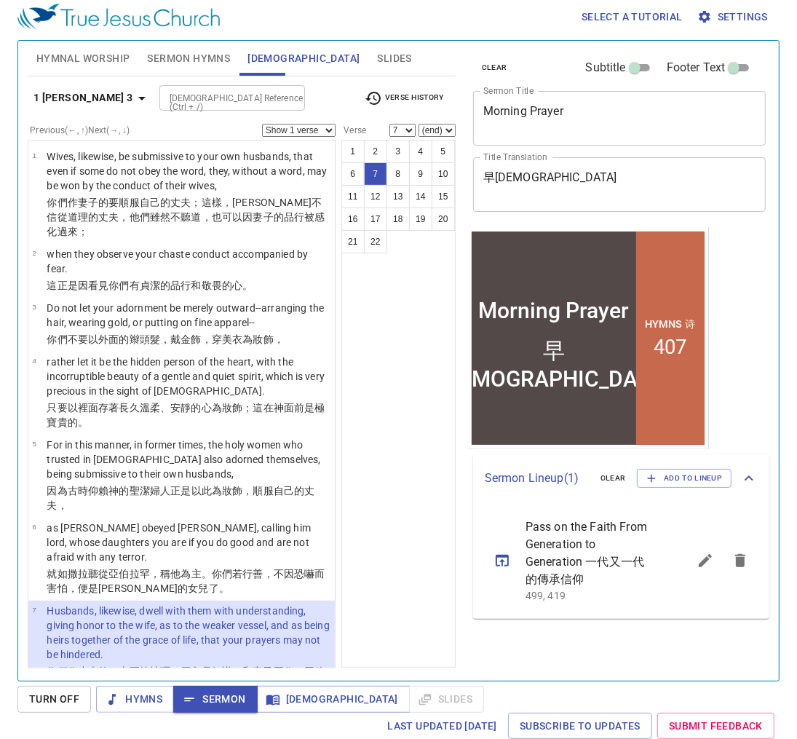
scroll to position [245, 0]
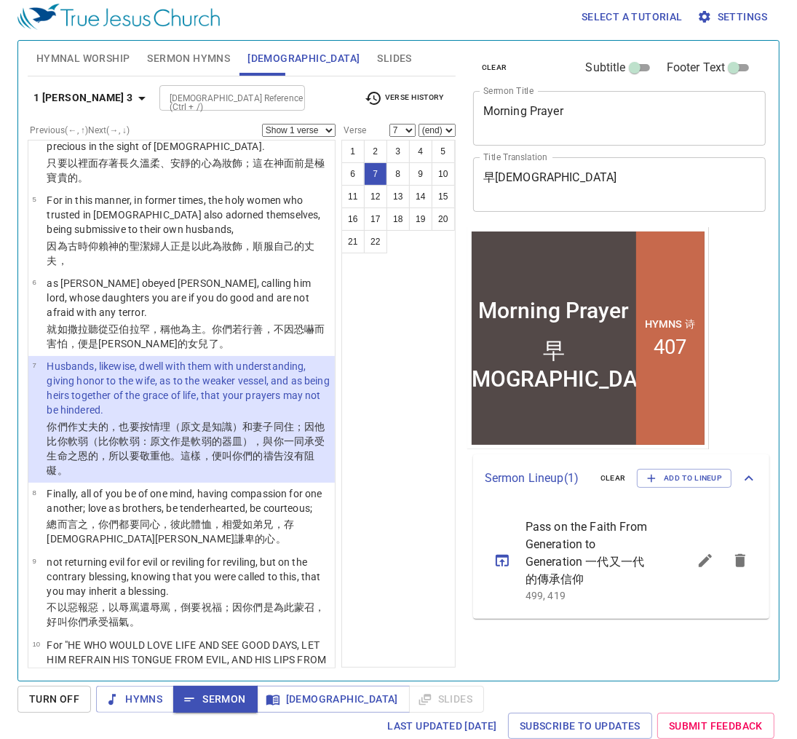
click at [581, 523] on span "Pass on the Faith From Generation to Generation 一代又一代的傳承信仰" at bounding box center [588, 553] width 127 height 70
click at [506, 562] on icon "sermon lineup list" at bounding box center [501, 560] width 17 height 17
select select "1"
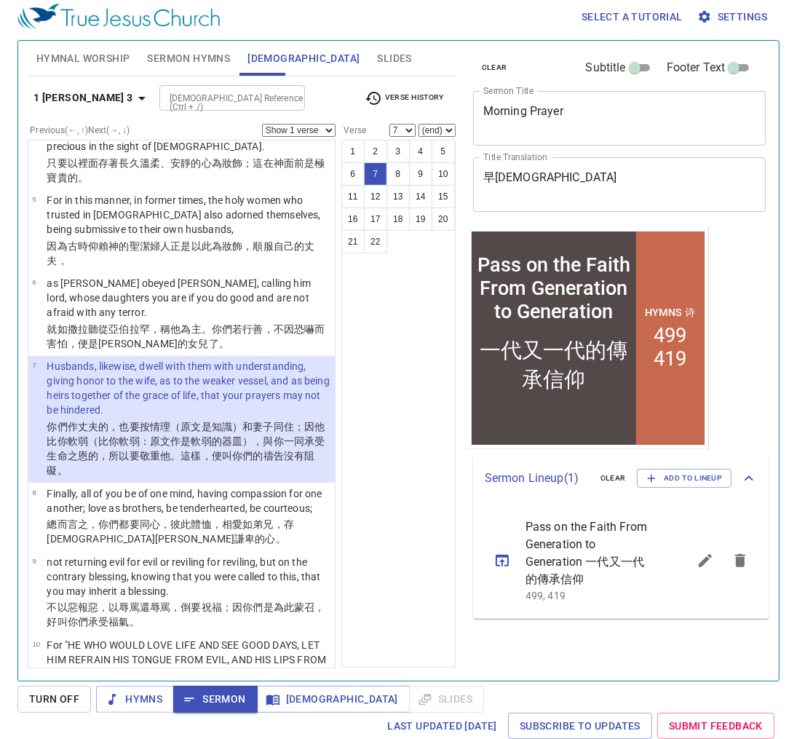
click at [174, 57] on span "Sermon Hymns" at bounding box center [188, 58] width 83 height 18
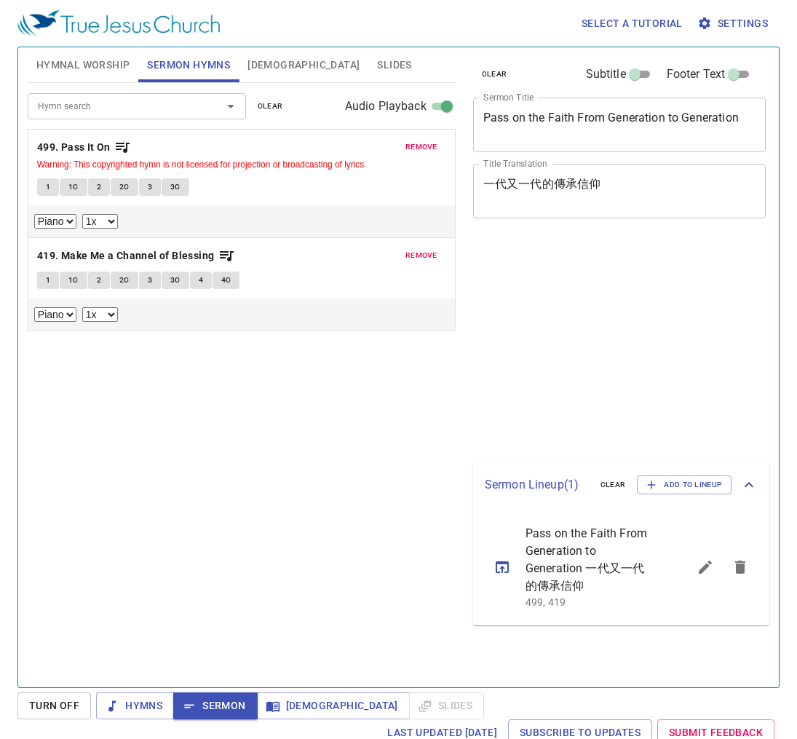
select select "1"
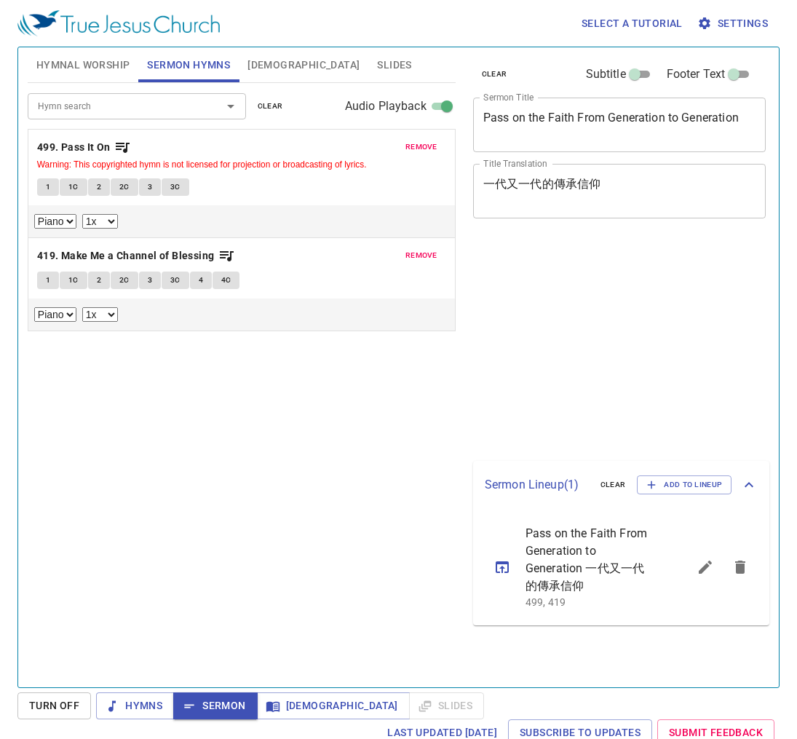
scroll to position [7, 0]
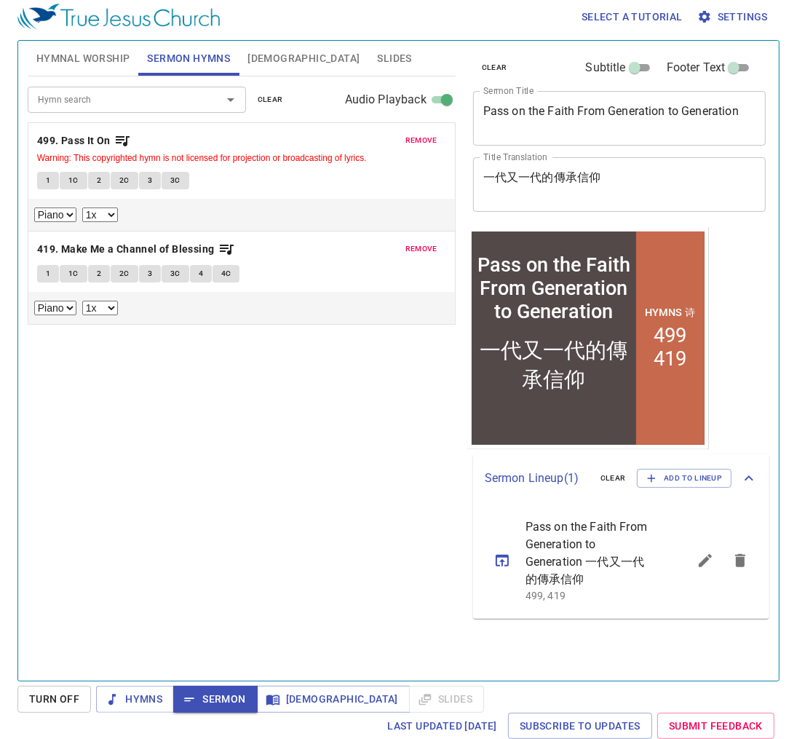
click at [74, 56] on span "Hymnal Worship" at bounding box center [83, 58] width 94 height 18
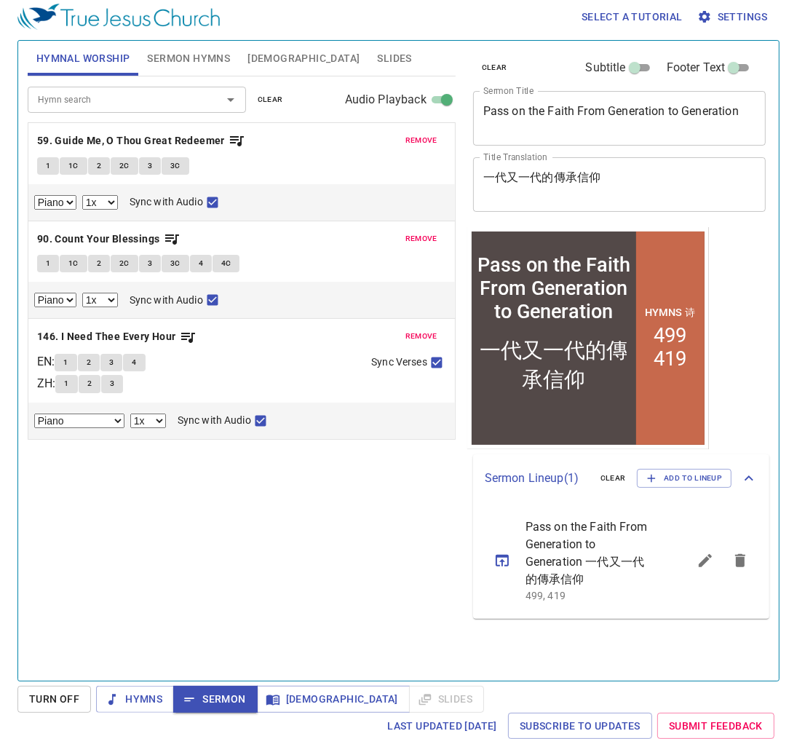
scroll to position [0, 0]
click at [76, 56] on span "Hymnal Worship" at bounding box center [83, 58] width 94 height 18
click at [130, 696] on span "Hymns" at bounding box center [135, 699] width 55 height 18
click at [136, 693] on span "Hymns" at bounding box center [135, 699] width 55 height 18
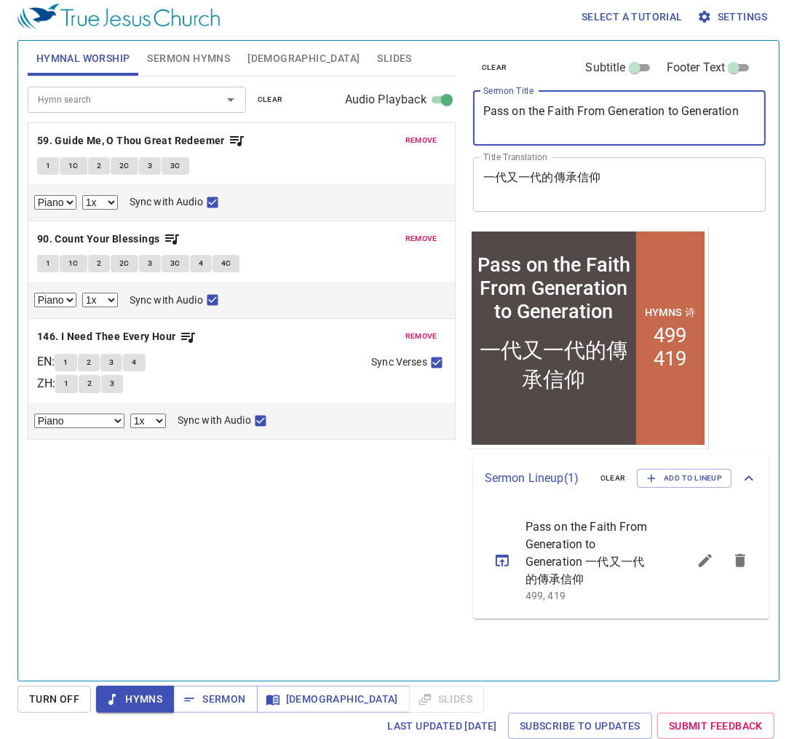
drag, startPoint x: 740, startPoint y: 112, endPoint x: 480, endPoint y: 109, distance: 259.8
click at [480, 109] on div "Pass on the Faith From Generation to Generation x Sermon Title" at bounding box center [619, 118] width 293 height 55
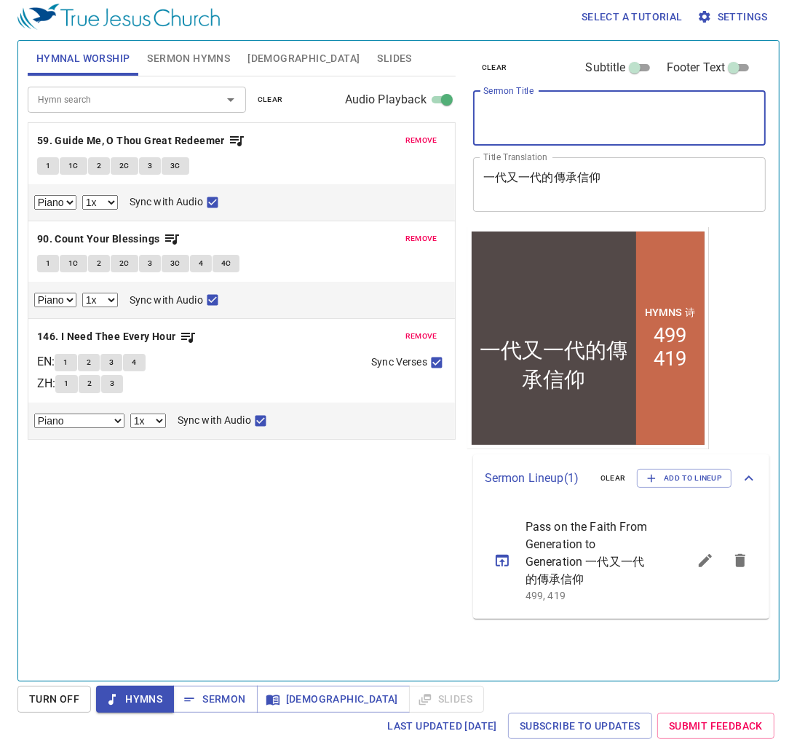
click at [520, 114] on textarea "Sermon Title" at bounding box center [619, 118] width 273 height 28
paste textarea "Pass on the Faith From Generation to Generation"
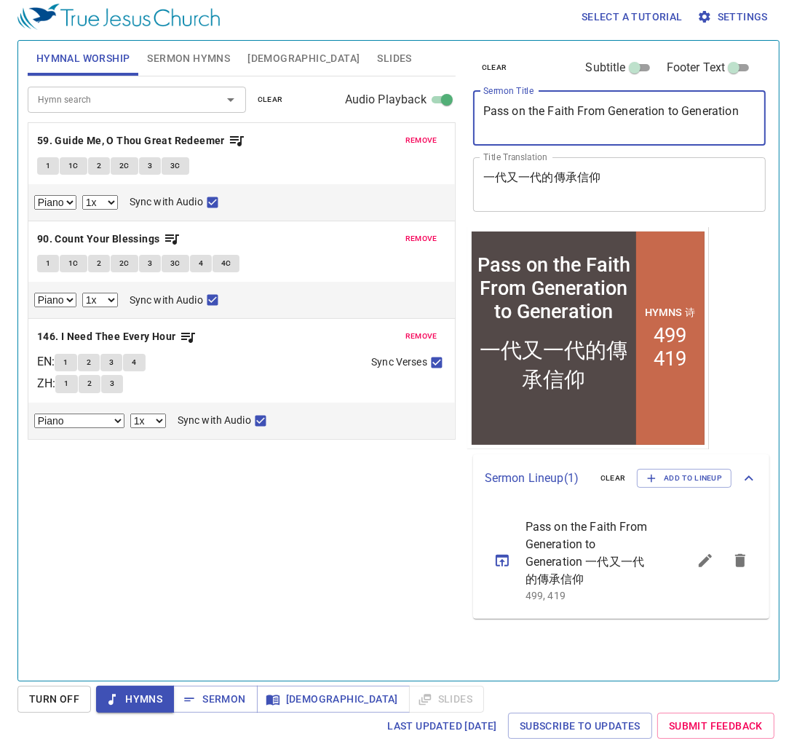
type textarea "Pass on the Faith From Generation to Generation"
drag, startPoint x: 625, startPoint y: 118, endPoint x: 665, endPoint y: 111, distance: 40.7
click at [625, 118] on textarea "Pass on the Faith From Generation to Generation" at bounding box center [619, 118] width 273 height 28
drag, startPoint x: 745, startPoint y: 108, endPoint x: 488, endPoint y: 115, distance: 257.0
click at [488, 115] on textarea "Pass on the Faith From Generation to Generation" at bounding box center [619, 118] width 273 height 28
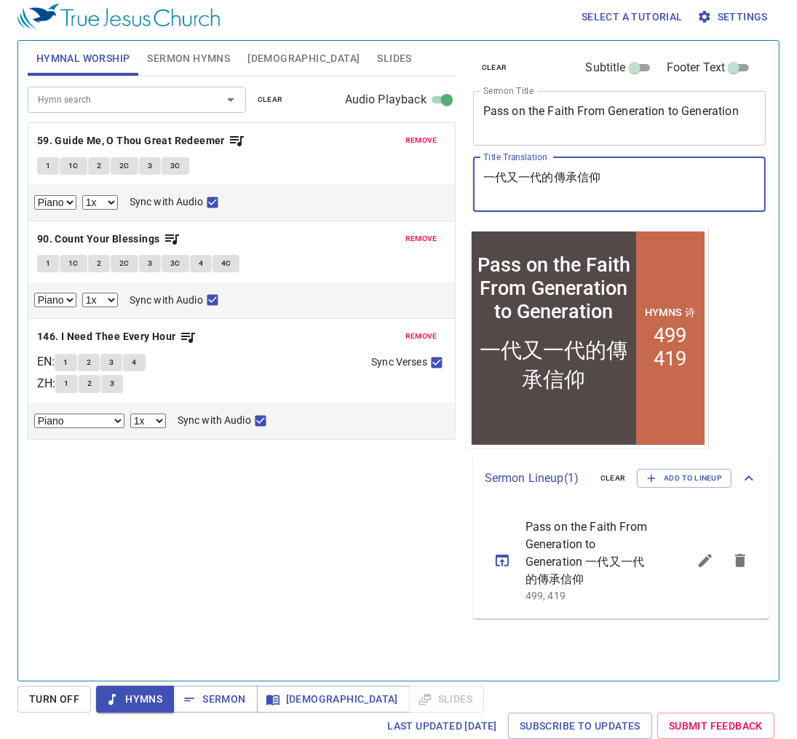
drag, startPoint x: 609, startPoint y: 179, endPoint x: 474, endPoint y: 183, distance: 135.4
click at [474, 183] on div "一代又一代的傳承信仰 x Title Translation" at bounding box center [619, 184] width 293 height 55
click at [293, 514] on div "Hymn search Hymn search clear Audio Playback remove 59. Guide Me, O Thou Great …" at bounding box center [242, 372] width 428 height 592
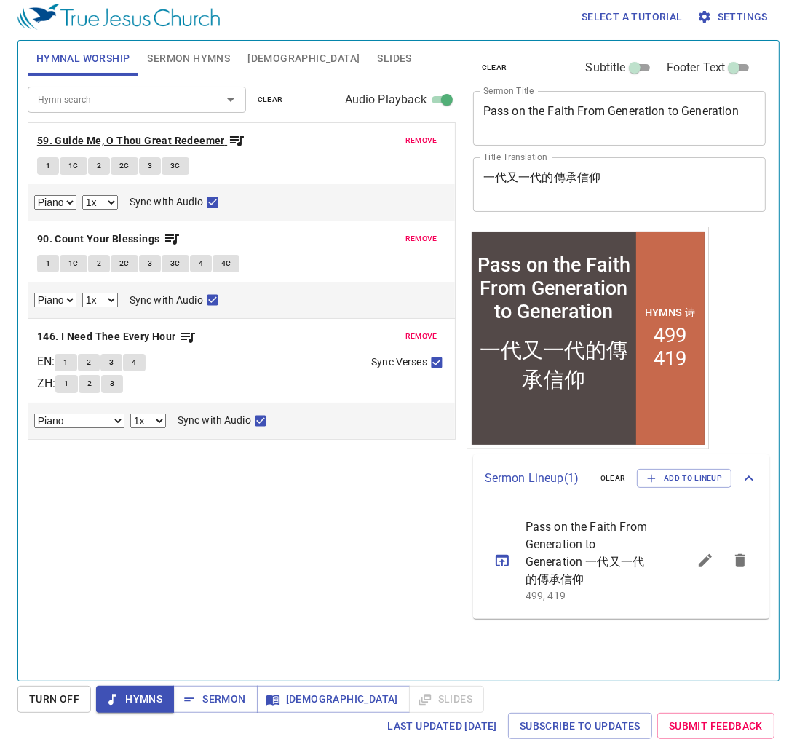
click at [169, 138] on b "59. Guide Me, O Thou Great Redeemer" at bounding box center [131, 141] width 188 height 18
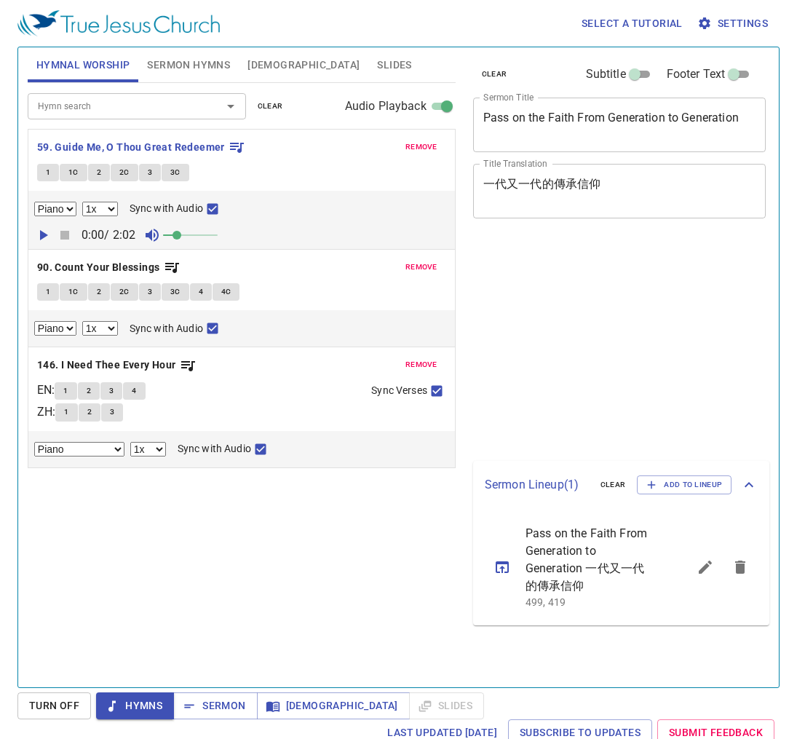
select select "1"
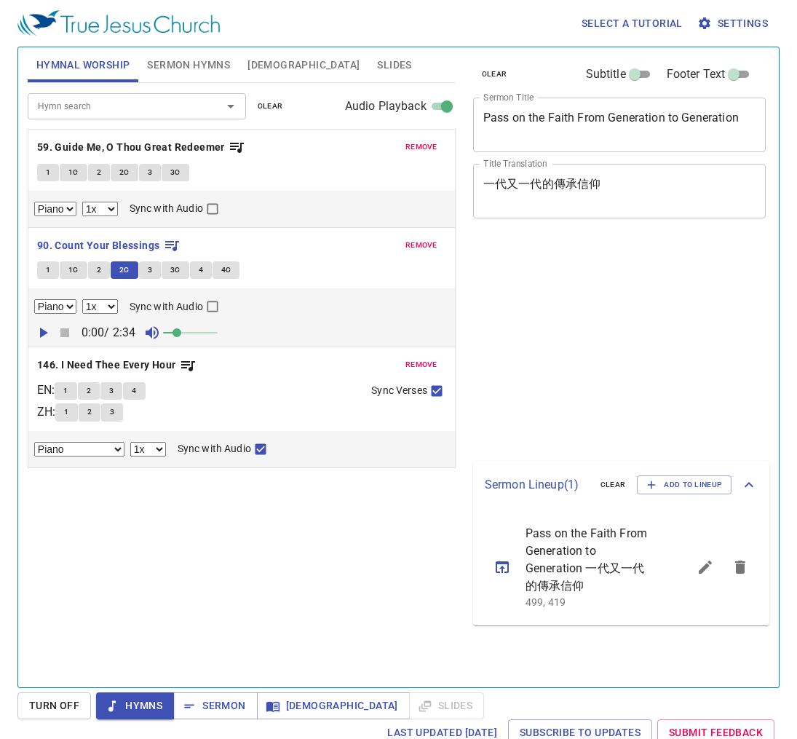
select select "1"
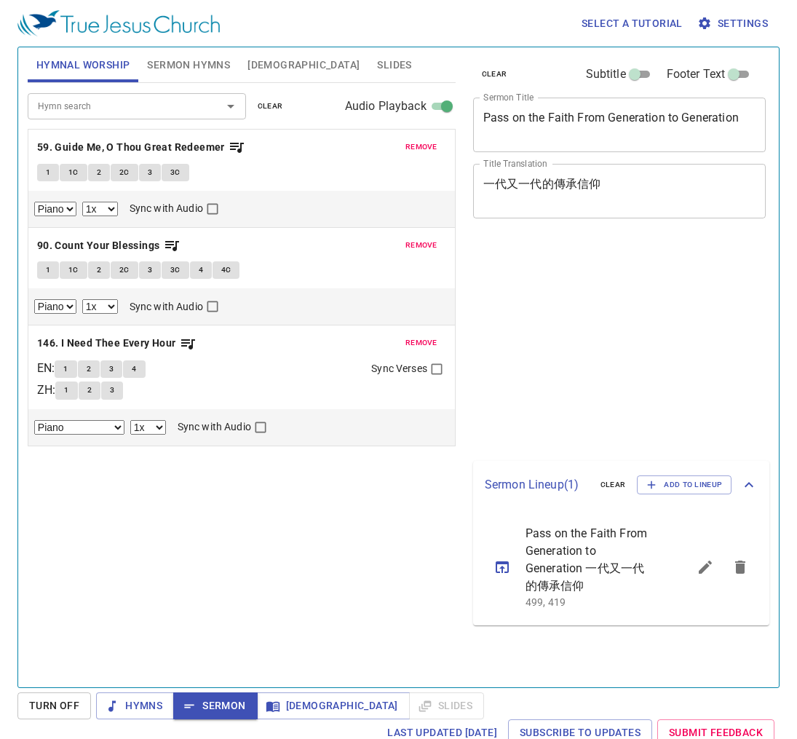
select select "1"
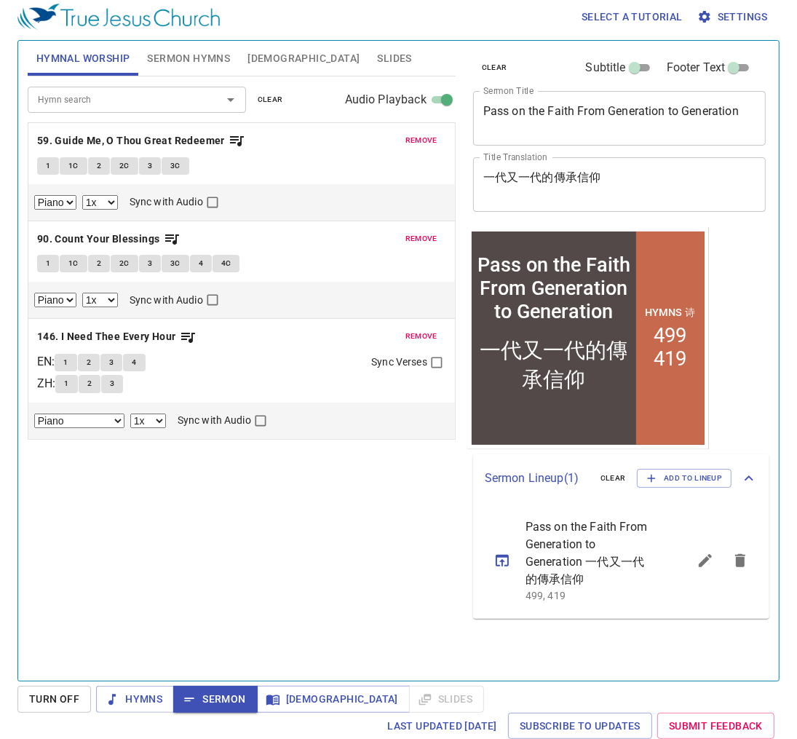
scroll to position [7, 0]
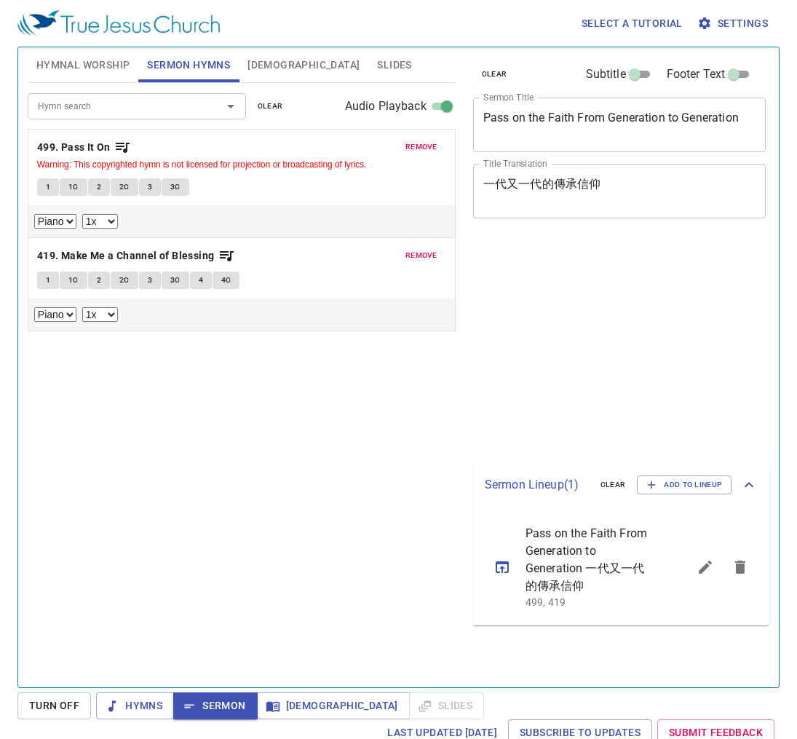
select select "1"
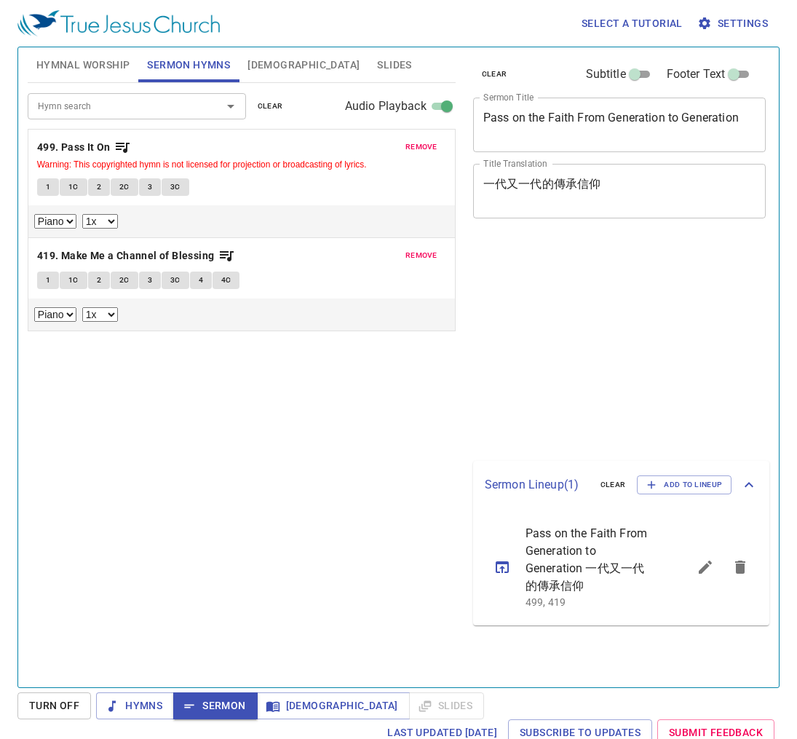
scroll to position [7, 0]
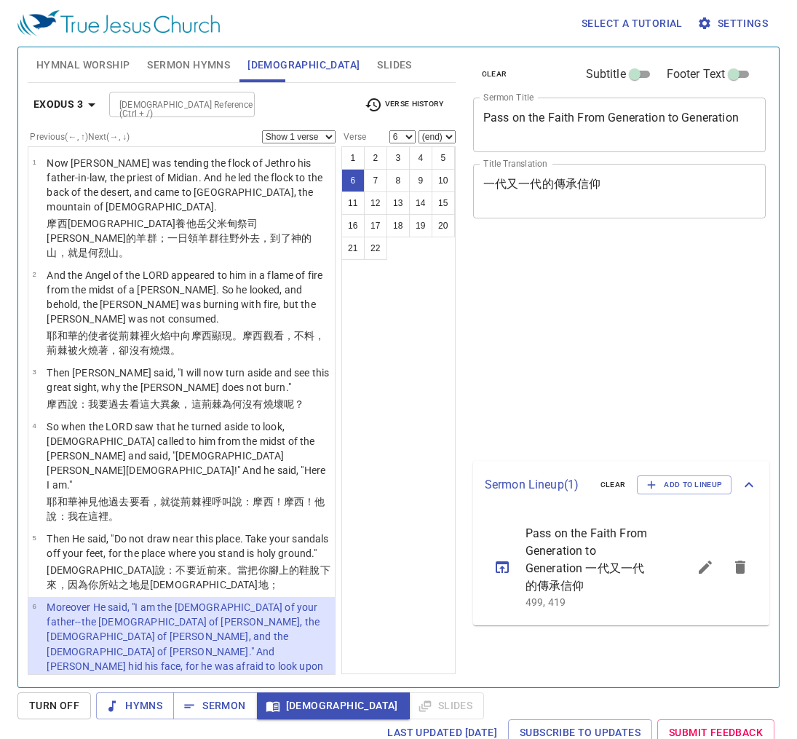
select select "6"
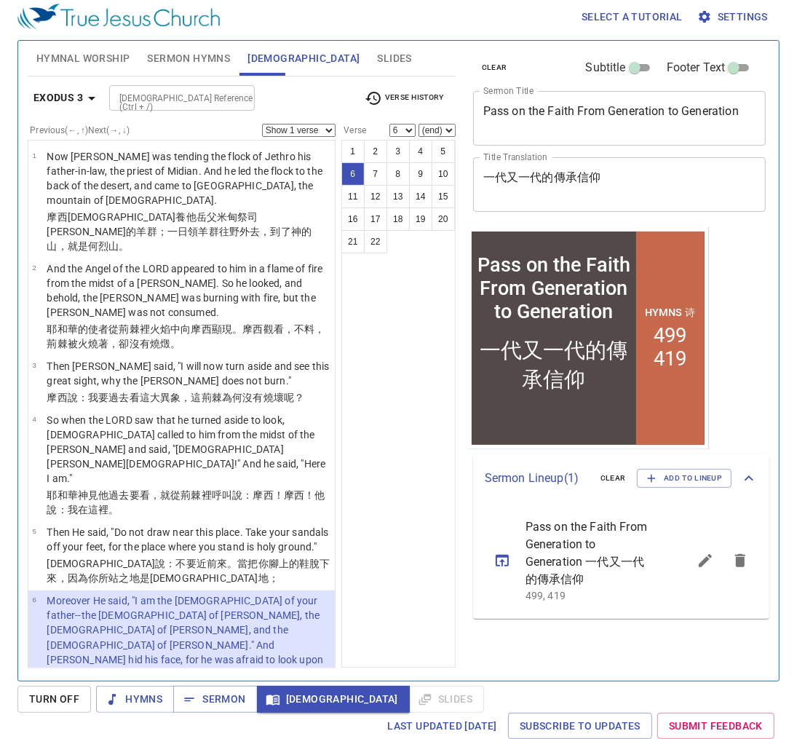
scroll to position [233, 0]
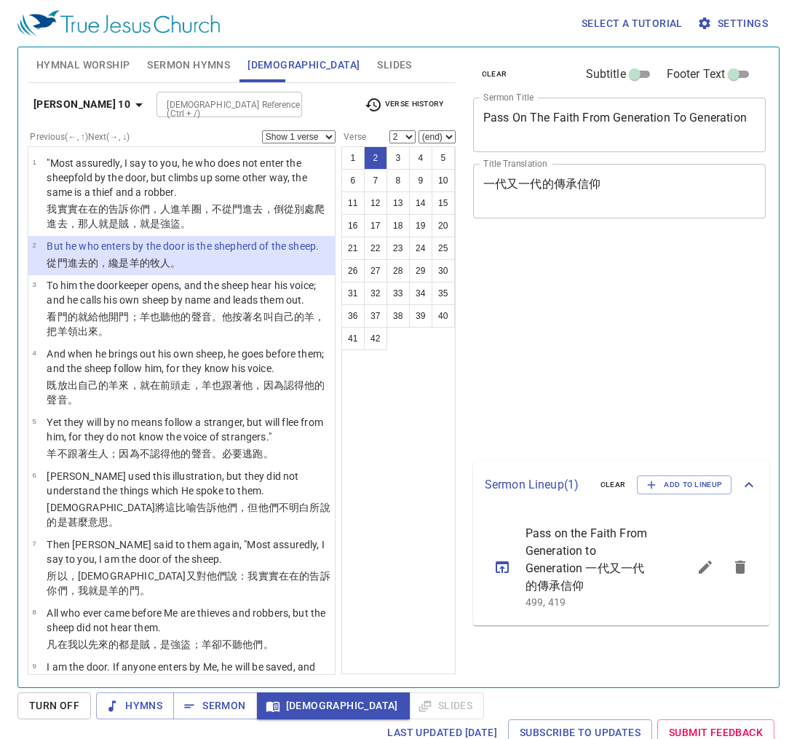
select select "2"
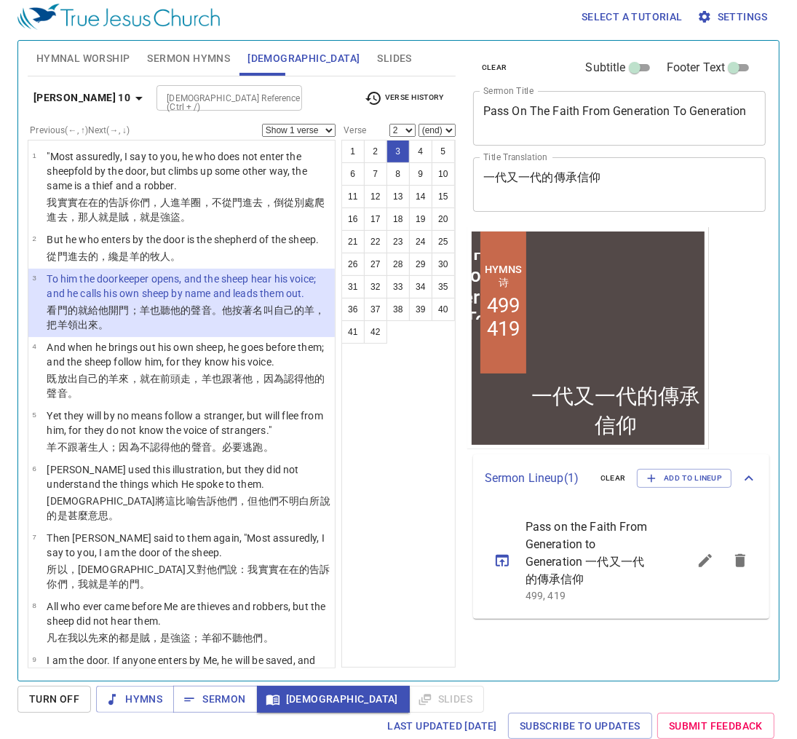
select select "3"
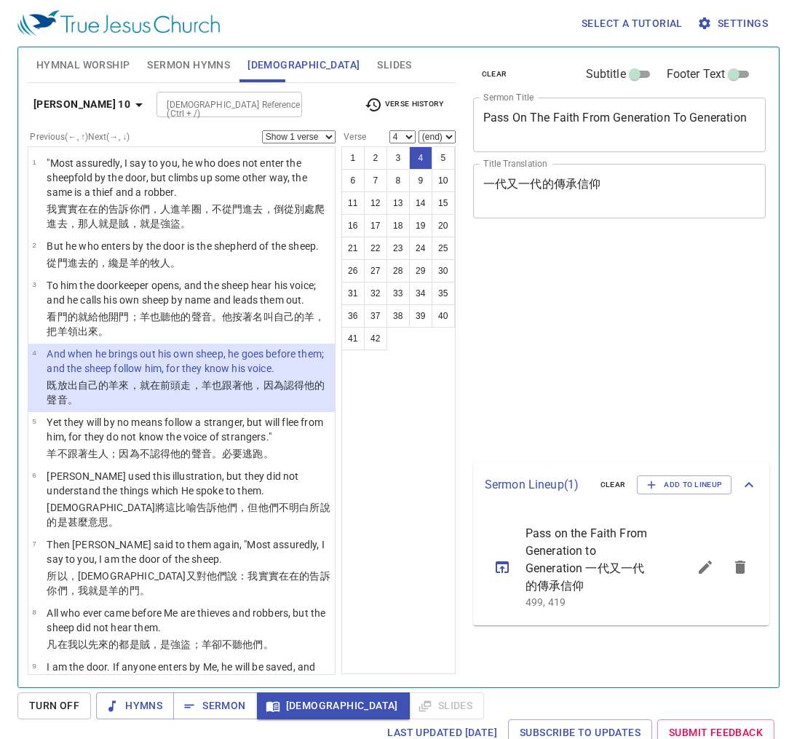
select select "4"
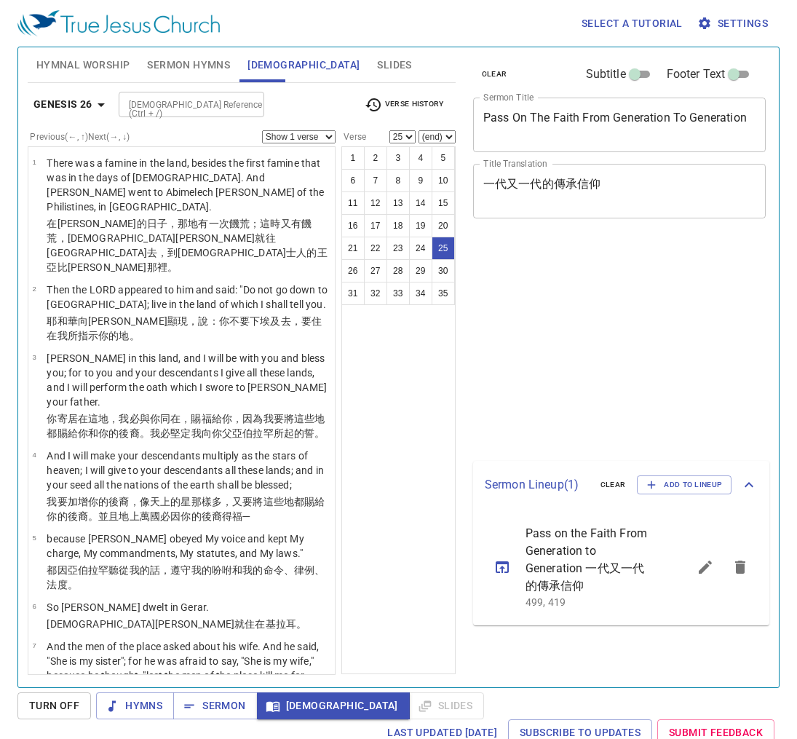
select select "25"
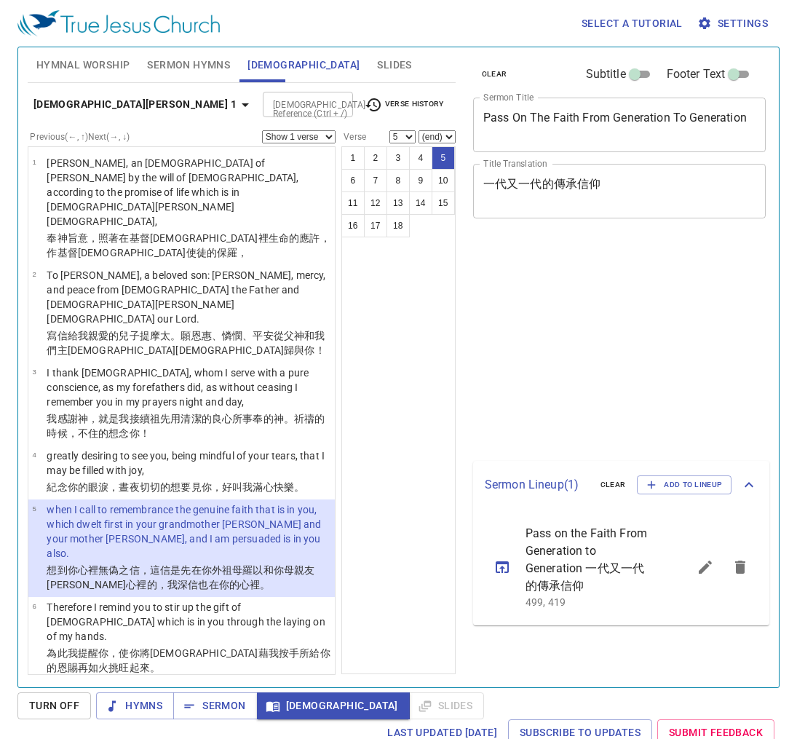
select select "5"
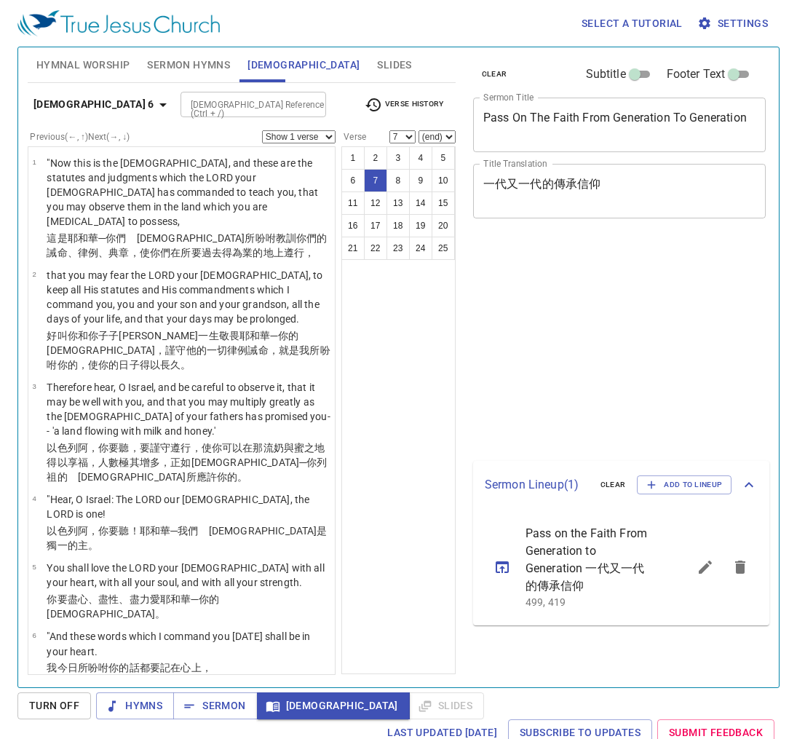
select select "7"
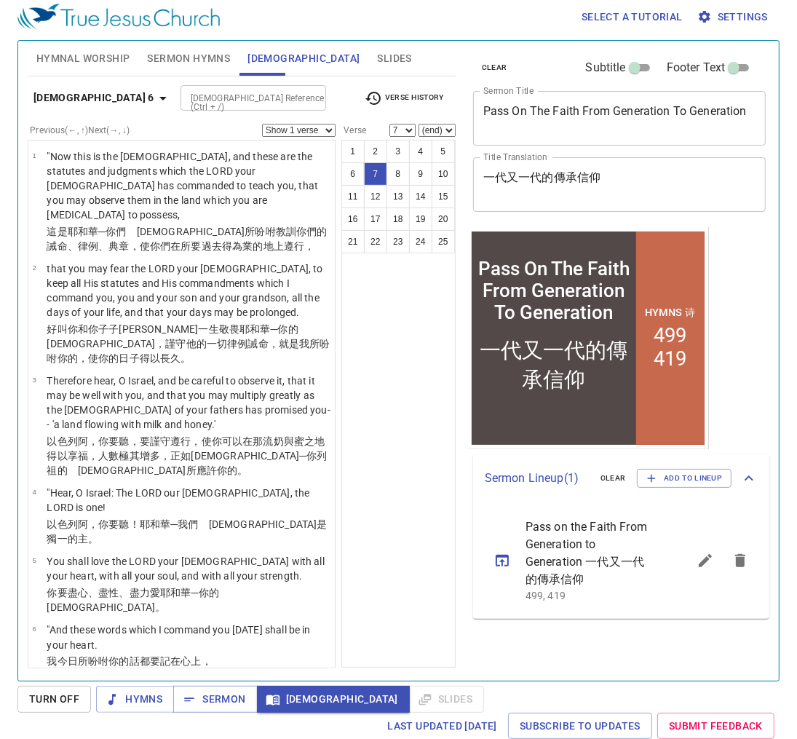
scroll to position [238, 0]
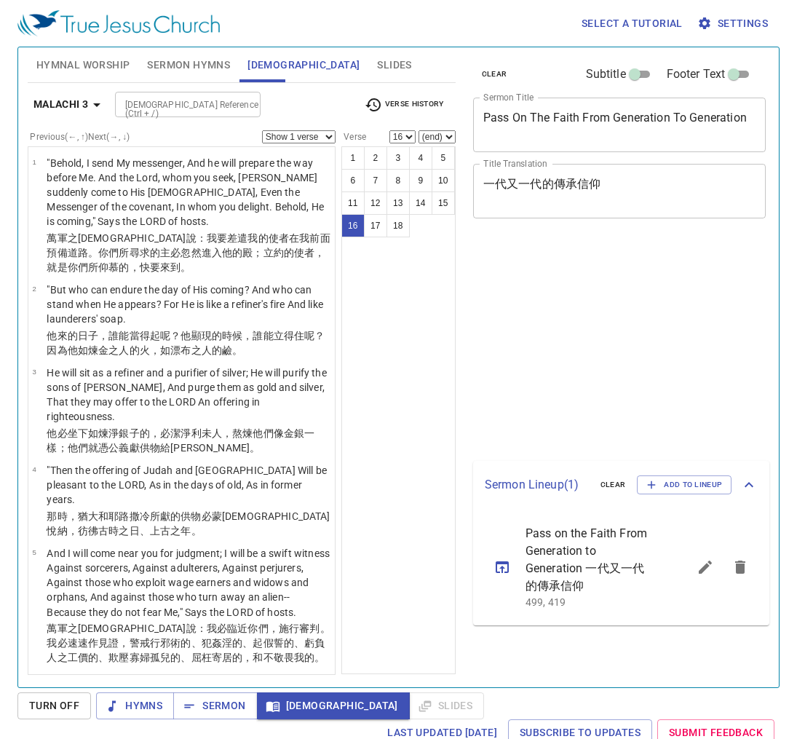
select select "16"
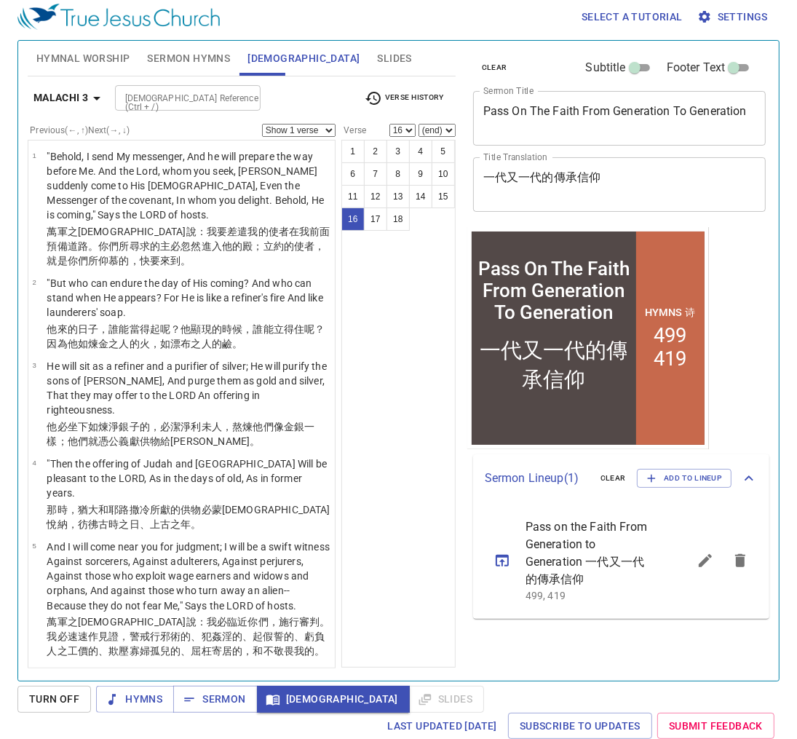
scroll to position [1095, 0]
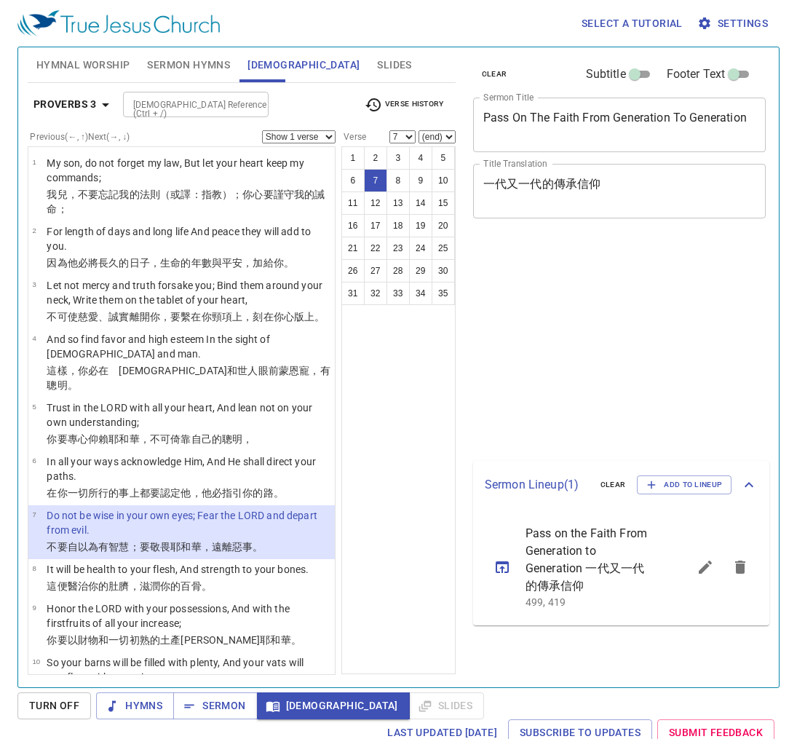
select select "7"
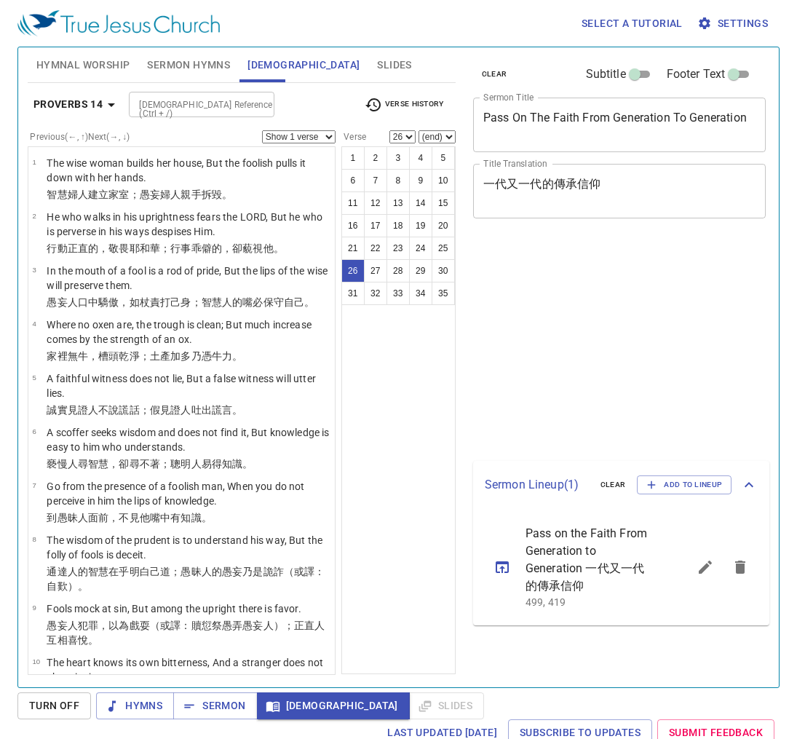
select select "26"
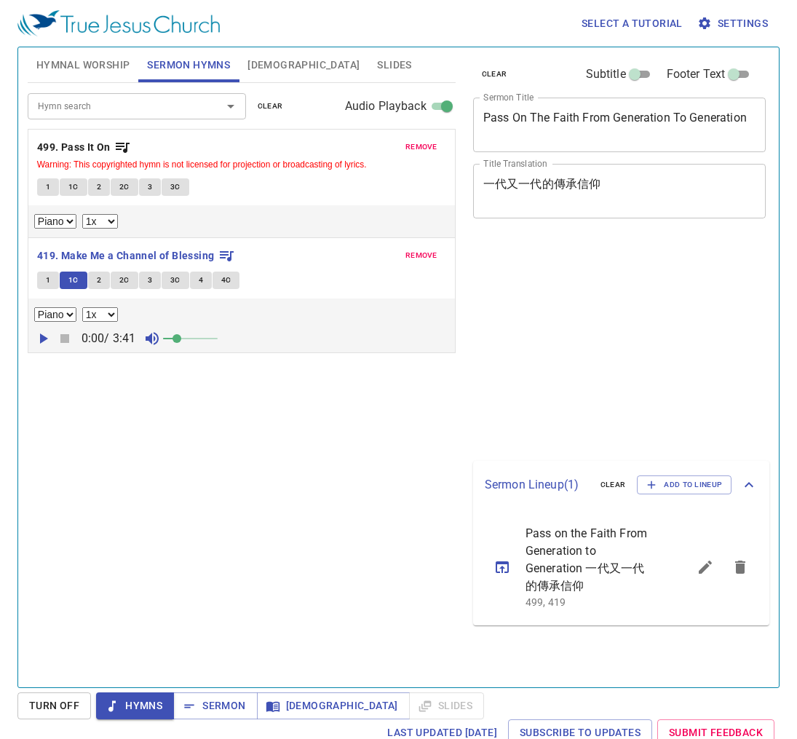
select select "1"
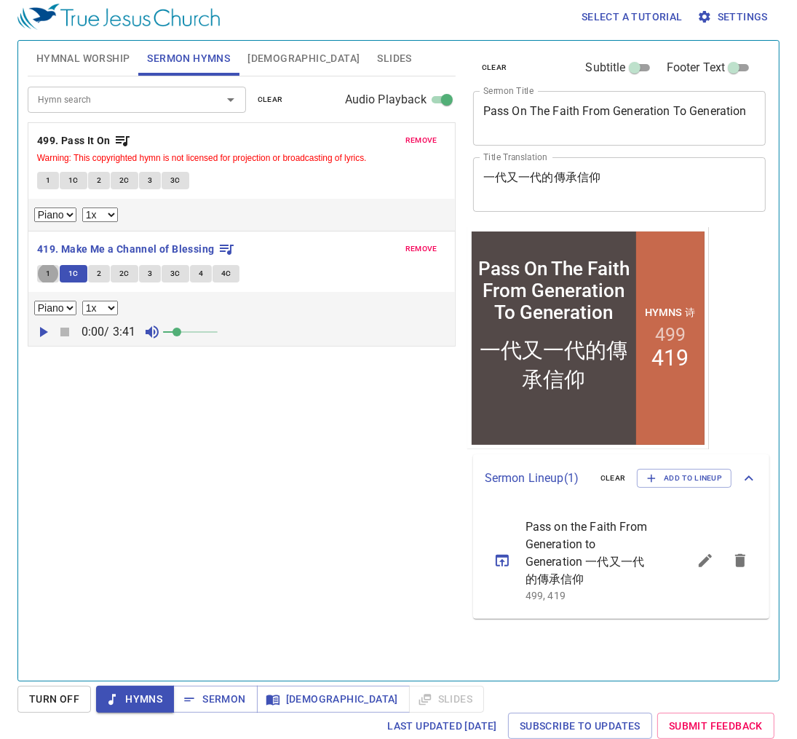
scroll to position [7, 0]
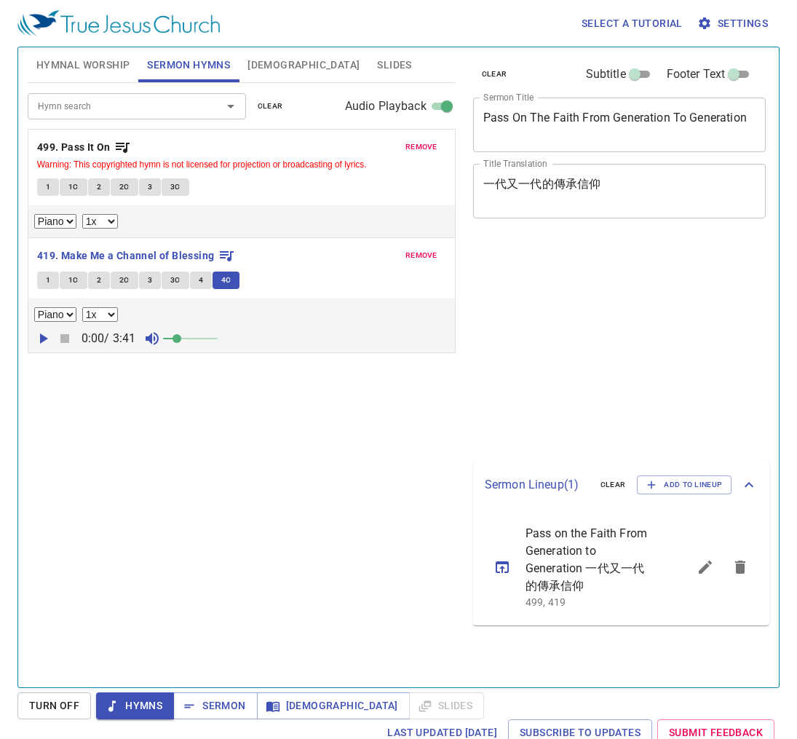
select select "1"
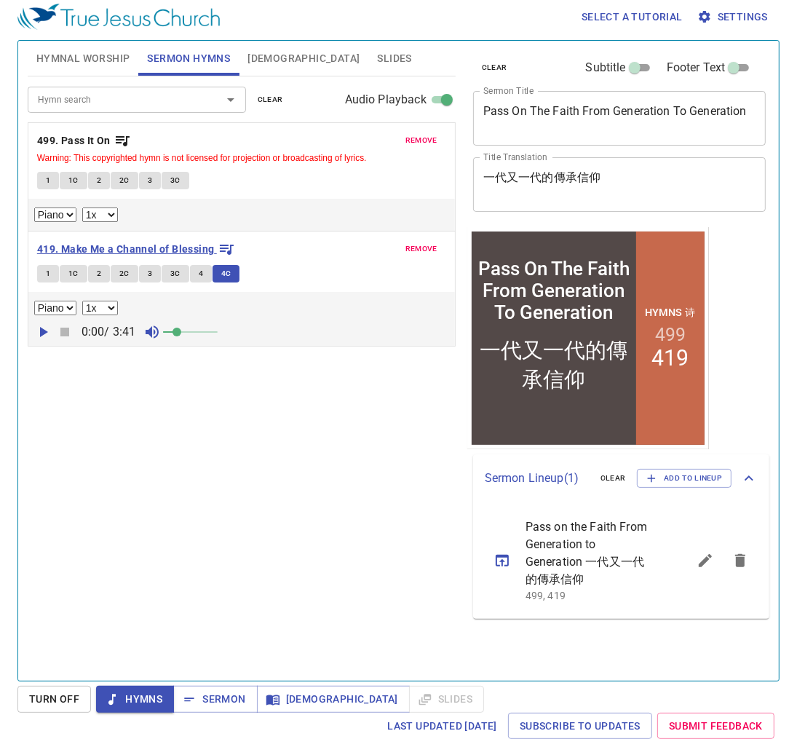
scroll to position [7, 0]
